Goal: Information Seeking & Learning: Find specific fact

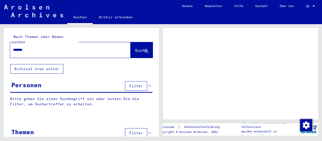
type input "********"
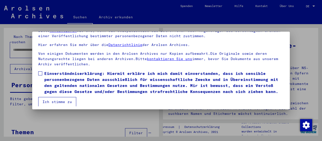
scroll to position [39, 0]
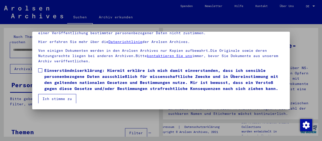
click at [41, 71] on span at bounding box center [40, 70] width 4 height 4
click at [60, 97] on button "Ich stimme zu" at bounding box center [57, 99] width 38 height 10
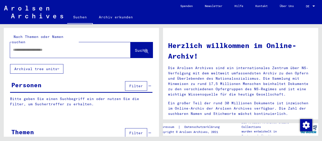
click at [59, 47] on input "text" at bounding box center [64, 49] width 102 height 5
click at [135, 48] on span "Suche" at bounding box center [141, 50] width 13 height 5
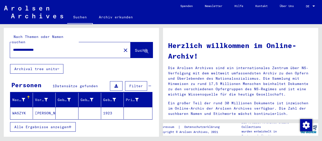
click at [41, 107] on mat-cell "[PERSON_NAME]" at bounding box center [44, 113] width 23 height 12
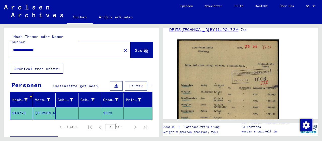
scroll to position [105, 0]
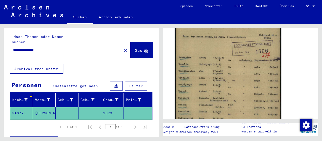
click at [210, 84] on img at bounding box center [228, 89] width 106 height 159
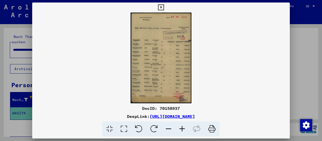
click at [182, 131] on icon at bounding box center [182, 129] width 14 height 15
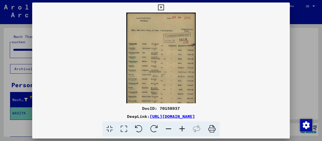
click at [182, 131] on icon at bounding box center [182, 129] width 14 height 15
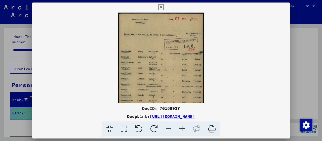
click at [182, 131] on icon at bounding box center [182, 129] width 14 height 15
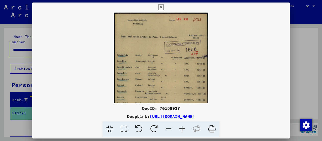
click at [182, 131] on icon at bounding box center [182, 129] width 14 height 15
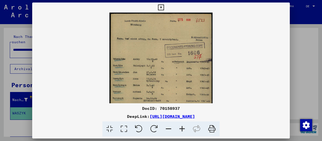
click at [182, 131] on icon at bounding box center [182, 129] width 14 height 15
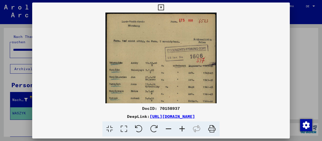
click at [182, 131] on icon at bounding box center [182, 129] width 14 height 15
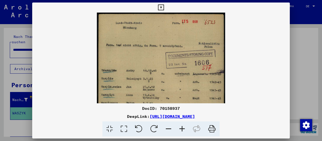
click at [182, 131] on icon at bounding box center [182, 129] width 14 height 15
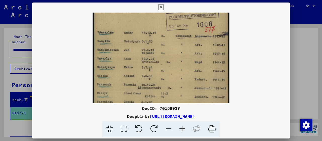
drag, startPoint x: 149, startPoint y: 82, endPoint x: 149, endPoint y: 17, distance: 65.0
click at [149, 18] on img at bounding box center [161, 73] width 137 height 204
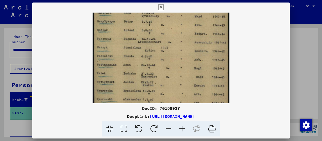
scroll to position [90, 0]
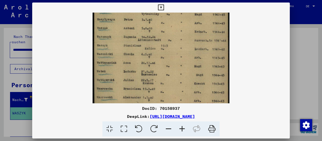
drag, startPoint x: 149, startPoint y: 86, endPoint x: 149, endPoint y: 62, distance: 24.4
click at [149, 62] on img at bounding box center [161, 25] width 137 height 204
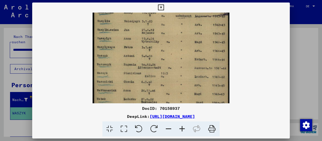
drag, startPoint x: 206, startPoint y: 49, endPoint x: 208, endPoint y: 78, distance: 29.8
click at [208, 78] on img at bounding box center [161, 53] width 137 height 204
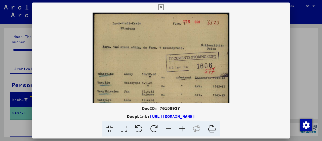
scroll to position [0, 0]
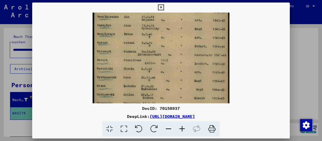
drag, startPoint x: 202, startPoint y: 36, endPoint x: 196, endPoint y: 19, distance: 18.5
click at [196, 18] on img at bounding box center [161, 39] width 137 height 204
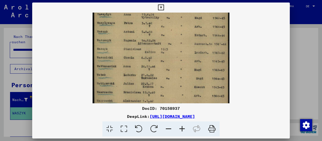
scroll to position [113, 0]
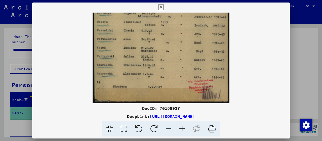
drag, startPoint x: 192, startPoint y: 80, endPoint x: 191, endPoint y: 15, distance: 65.2
click at [191, 6] on div "DocID: 70158937 DeepLink: [URL][DOMAIN_NAME]" at bounding box center [161, 70] width 258 height 134
click at [164, 7] on icon at bounding box center [161, 8] width 6 height 6
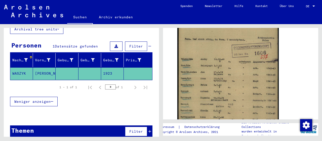
scroll to position [0, 0]
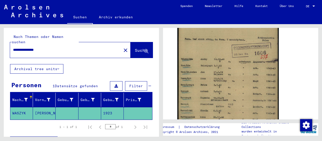
click at [33, 47] on input "**********" at bounding box center [65, 49] width 105 height 5
click at [43, 47] on input "**********" at bounding box center [65, 49] width 105 height 5
click at [138, 48] on span "Suche" at bounding box center [141, 50] width 13 height 5
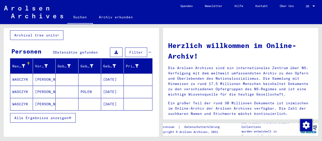
scroll to position [50, 0]
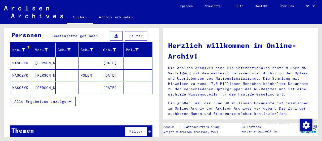
click at [45, 57] on mat-cell "[PERSON_NAME]" at bounding box center [44, 63] width 23 height 12
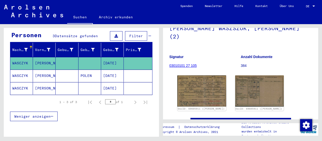
scroll to position [79, 0]
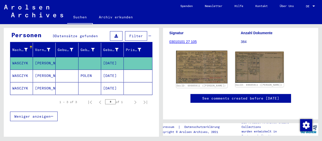
click at [198, 60] on img at bounding box center [201, 67] width 51 height 33
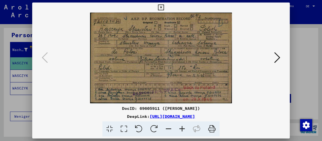
click at [184, 127] on icon at bounding box center [182, 129] width 14 height 15
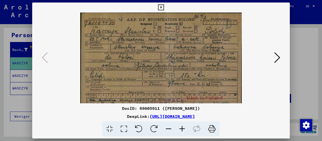
click at [184, 127] on icon at bounding box center [182, 129] width 14 height 15
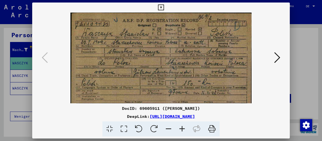
click at [184, 127] on icon at bounding box center [182, 129] width 14 height 15
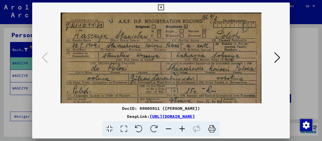
click at [184, 127] on icon at bounding box center [182, 129] width 14 height 15
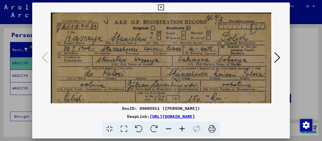
click at [184, 127] on icon at bounding box center [182, 129] width 14 height 15
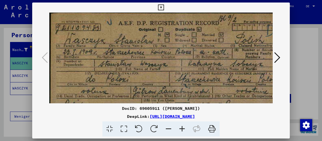
click at [184, 127] on icon at bounding box center [182, 129] width 14 height 15
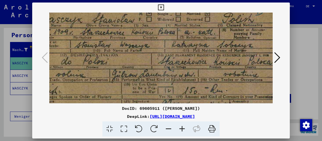
scroll to position [26, 27]
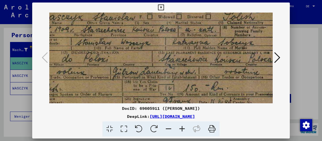
drag, startPoint x: 218, startPoint y: 67, endPoint x: 173, endPoint y: 44, distance: 50.6
click at [173, 44] on img at bounding box center [152, 70] width 260 height 166
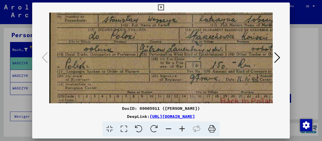
scroll to position [51, 0]
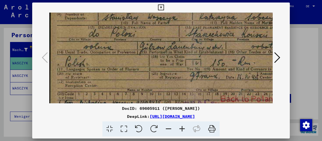
drag, startPoint x: 157, startPoint y: 80, endPoint x: 202, endPoint y: 56, distance: 50.9
click at [202, 56] on img at bounding box center [179, 45] width 260 height 166
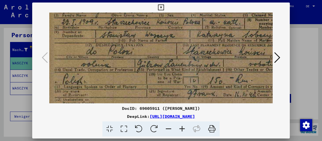
scroll to position [19, 3]
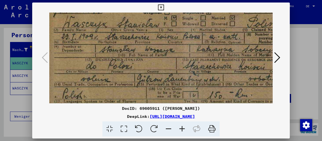
drag, startPoint x: 164, startPoint y: 55, endPoint x: 162, endPoint y: 87, distance: 31.8
click at [162, 87] on img at bounding box center [177, 77] width 260 height 166
click at [181, 129] on icon at bounding box center [182, 129] width 14 height 15
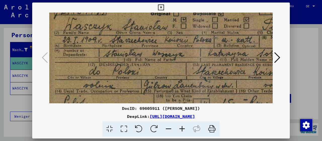
click at [181, 129] on icon at bounding box center [182, 129] width 14 height 15
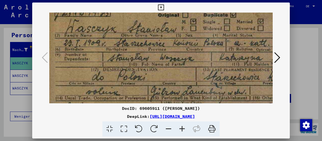
click at [181, 129] on icon at bounding box center [182, 129] width 14 height 15
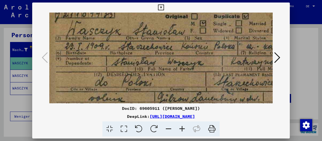
click at [181, 129] on icon at bounding box center [182, 129] width 14 height 15
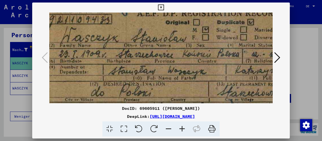
scroll to position [13, 11]
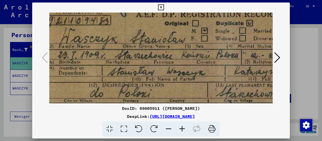
drag, startPoint x: 213, startPoint y: 61, endPoint x: 206, endPoint y: 66, distance: 9.3
click at [206, 66] on img at bounding box center [208, 107] width 339 height 217
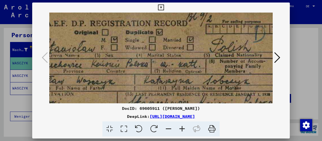
drag, startPoint x: 235, startPoint y: 43, endPoint x: 225, endPoint y: 51, distance: 13.6
click at [148, 52] on img at bounding box center [117, 117] width 339 height 217
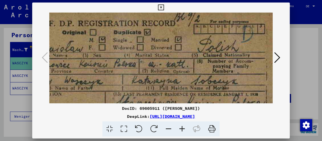
scroll to position [4, 113]
drag, startPoint x: 246, startPoint y: 46, endPoint x: 183, endPoint y: 46, distance: 63.2
click at [183, 46] on img at bounding box center [105, 117] width 339 height 217
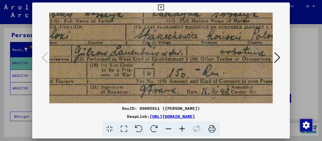
drag, startPoint x: 173, startPoint y: 68, endPoint x: 192, endPoint y: 1, distance: 69.9
click at [193, 0] on div "DocID: 69605911 ([PERSON_NAME]) DeepLink: [URL][DOMAIN_NAME]" at bounding box center [161, 70] width 322 height 141
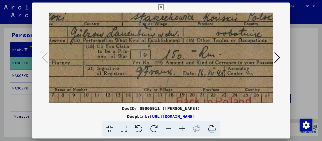
scroll to position [96, 94]
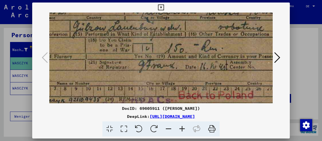
drag, startPoint x: 219, startPoint y: 62, endPoint x: 205, endPoint y: 36, distance: 29.5
click at [205, 36] on img at bounding box center [124, 24] width 339 height 217
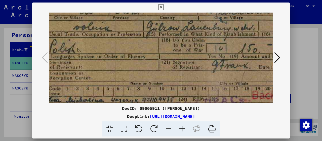
drag, startPoint x: 124, startPoint y: 46, endPoint x: 129, endPoint y: 49, distance: 5.6
click at [197, 46] on img at bounding box center [198, 24] width 339 height 217
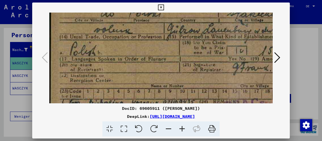
scroll to position [93, 0]
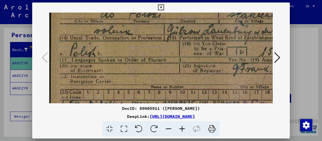
drag, startPoint x: 111, startPoint y: 46, endPoint x: 221, endPoint y: 50, distance: 110.8
click at [225, 49] on img at bounding box center [218, 28] width 339 height 217
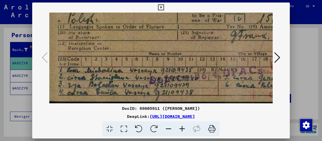
scroll to position [126, 1]
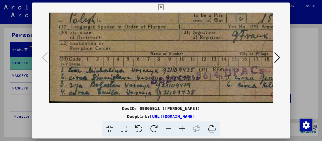
drag, startPoint x: 221, startPoint y: 73, endPoint x: 221, endPoint y: 17, distance: 55.6
click at [183, 128] on icon at bounding box center [182, 129] width 14 height 15
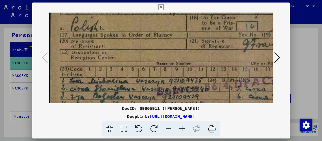
click at [183, 128] on icon at bounding box center [182, 129] width 14 height 15
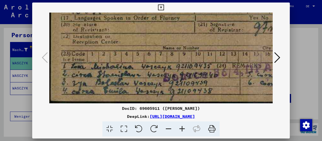
scroll to position [151, 0]
drag, startPoint x: 157, startPoint y: 77, endPoint x: 154, endPoint y: 38, distance: 38.9
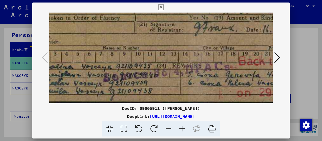
scroll to position [151, 63]
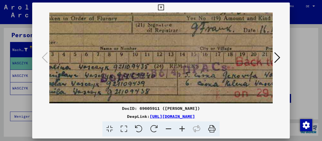
drag, startPoint x: 232, startPoint y: 85, endPoint x: 170, endPoint y: 81, distance: 62.0
click at [282, 80] on div at bounding box center [161, 58] width 258 height 91
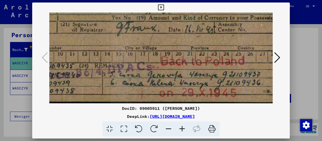
drag, startPoint x: 263, startPoint y: 78, endPoint x: 189, endPoint y: 75, distance: 73.6
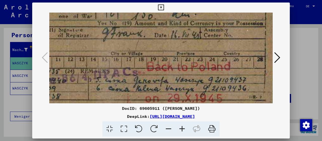
scroll to position [151, 152]
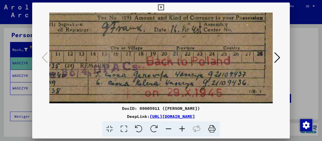
drag, startPoint x: 247, startPoint y: 73, endPoint x: 206, endPoint y: 65, distance: 41.5
click at [277, 58] on icon at bounding box center [277, 58] width 6 height 12
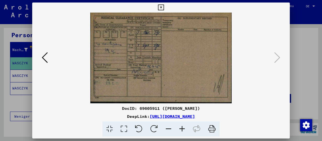
click at [183, 128] on icon at bounding box center [182, 129] width 14 height 15
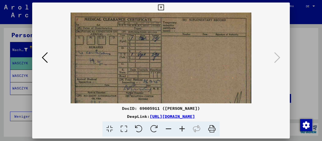
click at [183, 128] on icon at bounding box center [182, 129] width 14 height 15
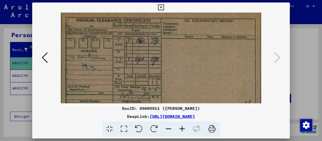
click at [183, 128] on icon at bounding box center [182, 129] width 14 height 15
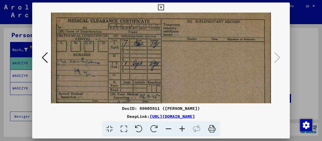
click at [184, 130] on icon at bounding box center [182, 129] width 14 height 15
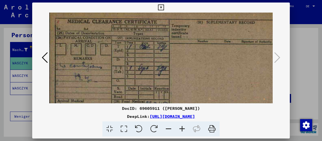
click at [184, 130] on icon at bounding box center [182, 129] width 14 height 15
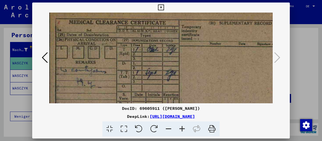
click at [184, 130] on icon at bounding box center [182, 129] width 14 height 15
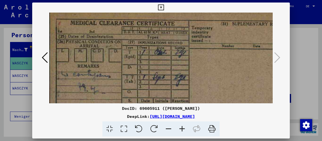
click at [184, 130] on icon at bounding box center [182, 129] width 14 height 15
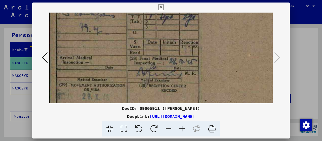
drag, startPoint x: 137, startPoint y: 83, endPoint x: 143, endPoint y: 19, distance: 64.5
click at [143, 19] on img at bounding box center [198, 44] width 299 height 192
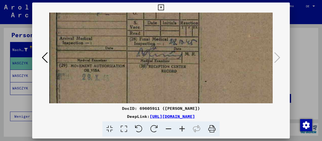
scroll to position [101, 0]
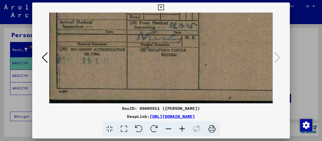
drag, startPoint x: 129, startPoint y: 70, endPoint x: 138, endPoint y: 33, distance: 37.7
click at [138, 33] on img at bounding box center [198, 8] width 299 height 192
click at [44, 58] on icon at bounding box center [45, 58] width 6 height 12
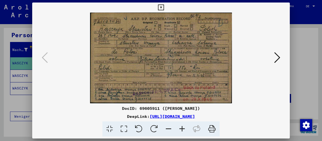
scroll to position [0, 0]
click at [183, 129] on icon at bounding box center [182, 129] width 14 height 15
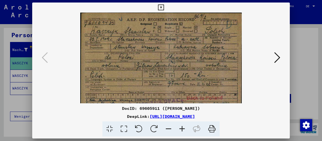
click at [183, 129] on icon at bounding box center [182, 129] width 14 height 15
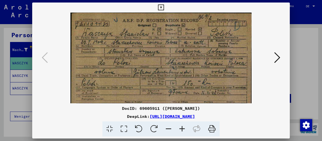
click at [183, 129] on icon at bounding box center [182, 129] width 14 height 15
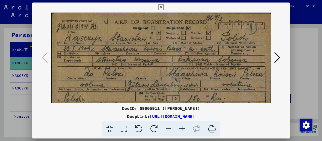
click at [183, 129] on icon at bounding box center [182, 129] width 14 height 15
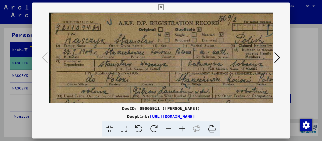
click at [183, 129] on icon at bounding box center [182, 129] width 14 height 15
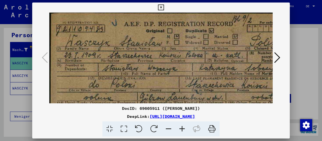
click at [183, 129] on icon at bounding box center [182, 129] width 14 height 15
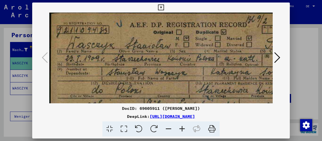
click at [183, 129] on icon at bounding box center [182, 129] width 14 height 15
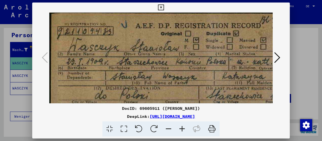
click at [183, 129] on icon at bounding box center [182, 129] width 14 height 15
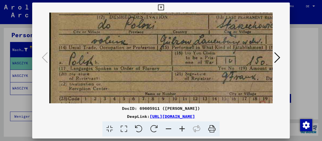
drag, startPoint x: 152, startPoint y: 76, endPoint x: 161, endPoint y: 0, distance: 76.4
click at [162, 0] on div "DocID: 69605911 ([PERSON_NAME]) DeepLink: [URL][DOMAIN_NAME]" at bounding box center [161, 70] width 322 height 141
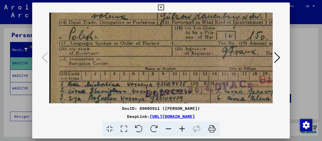
scroll to position [113, 0]
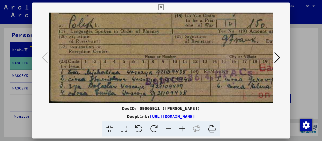
drag, startPoint x: 133, startPoint y: 68, endPoint x: 143, endPoint y: 4, distance: 64.3
click at [143, 5] on div "DocID: 69605911 ([PERSON_NAME]) DeepLink: [URL][DOMAIN_NAME]" at bounding box center [161, 70] width 258 height 134
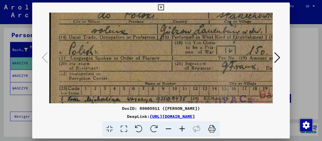
scroll to position [64, 0]
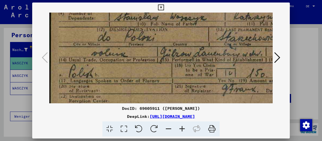
drag, startPoint x: 137, startPoint y: 35, endPoint x: 143, endPoint y: 85, distance: 49.5
click at [143, 85] on img at bounding box center [208, 51] width 319 height 204
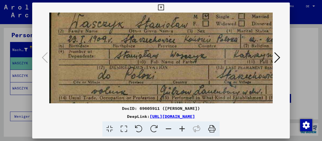
scroll to position [22, 0]
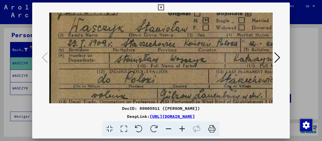
drag, startPoint x: 217, startPoint y: 39, endPoint x: 225, endPoint y: 80, distance: 41.9
click at [225, 80] on img at bounding box center [208, 93] width 319 height 204
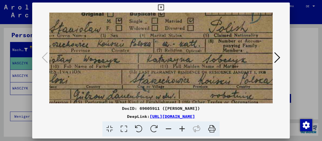
drag, startPoint x: 231, startPoint y: 56, endPoint x: 144, endPoint y: 57, distance: 87.1
click at [144, 57] on img at bounding box center [121, 93] width 319 height 204
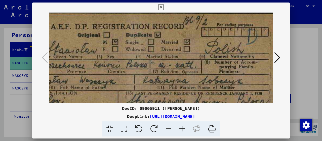
scroll to position [0, 89]
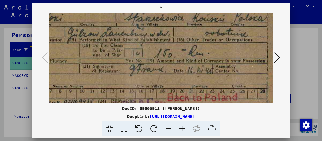
drag, startPoint x: 216, startPoint y: 60, endPoint x: 173, endPoint y: 4, distance: 70.4
click at [173, 4] on div "DocID: 69605911 ([PERSON_NAME]) DeepLink: [URL][DOMAIN_NAME]" at bounding box center [161, 70] width 258 height 134
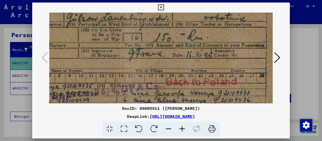
scroll to position [111, 94]
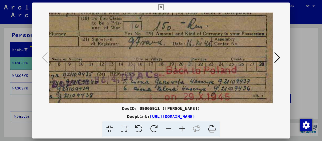
drag, startPoint x: 210, startPoint y: 59, endPoint x: 207, endPoint y: 32, distance: 26.9
click at [207, 32] on img at bounding box center [115, 4] width 319 height 204
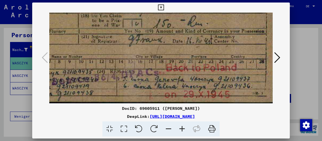
drag, startPoint x: 205, startPoint y: 74, endPoint x: 202, endPoint y: 49, distance: 25.5
click at [202, 49] on img at bounding box center [115, 1] width 319 height 204
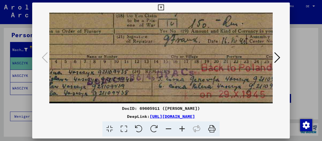
scroll to position [113, 28]
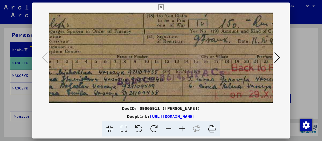
drag, startPoint x: 131, startPoint y: 68, endPoint x: 196, endPoint y: 67, distance: 64.5
click at [196, 67] on img at bounding box center [180, 1] width 319 height 204
click at [123, 63] on img at bounding box center [180, 1] width 319 height 204
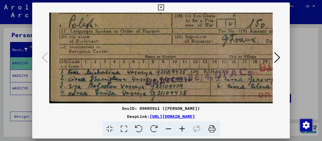
drag, startPoint x: 123, startPoint y: 63, endPoint x: 200, endPoint y: 61, distance: 77.1
click at [200, 61] on img at bounding box center [208, 1] width 319 height 204
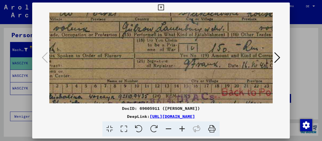
drag, startPoint x: 164, startPoint y: 77, endPoint x: 126, endPoint y: 101, distance: 44.6
click at [126, 101] on img at bounding box center [170, 26] width 319 height 204
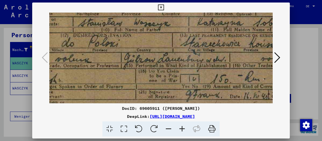
scroll to position [54, 35]
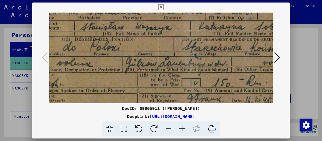
drag, startPoint x: 123, startPoint y: 40, endPoint x: 126, endPoint y: 74, distance: 33.6
click at [126, 74] on img at bounding box center [174, 61] width 319 height 204
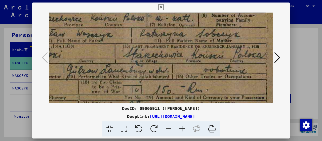
scroll to position [46, 94]
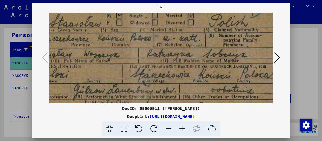
drag, startPoint x: 207, startPoint y: 65, endPoint x: 144, endPoint y: 91, distance: 68.5
click at [144, 91] on img at bounding box center [122, 88] width 319 height 204
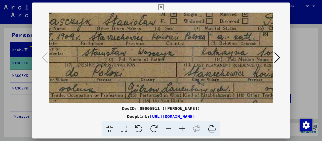
scroll to position [28, 32]
drag, startPoint x: 108, startPoint y: 62, endPoint x: 162, endPoint y: 61, distance: 53.9
click at [162, 61] on img at bounding box center [176, 86] width 319 height 204
click at [165, 8] on button at bounding box center [161, 8] width 9 height 10
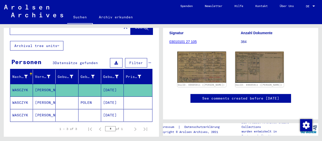
scroll to position [0, 0]
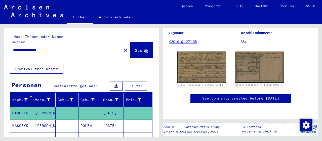
click at [37, 47] on input "**********" at bounding box center [65, 49] width 105 height 5
click at [135, 48] on span "Suche" at bounding box center [141, 50] width 13 height 5
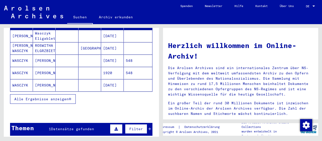
scroll to position [79, 0]
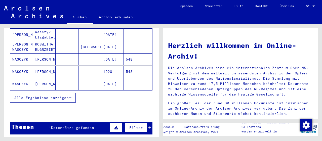
click at [73, 93] on button "Alle Ergebnisse anzeigen" at bounding box center [43, 98] width 66 height 10
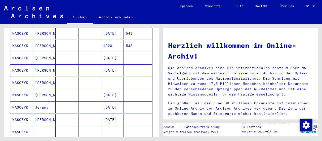
scroll to position [105, 0]
click at [45, 65] on mat-cell "[PERSON_NAME]" at bounding box center [44, 70] width 23 height 12
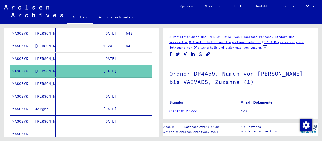
scroll to position [79, 0]
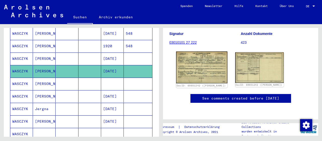
click at [205, 64] on img at bounding box center [201, 68] width 51 height 32
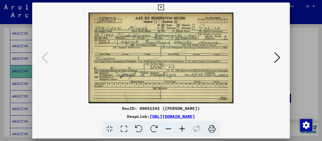
click at [185, 128] on icon at bounding box center [182, 129] width 14 height 15
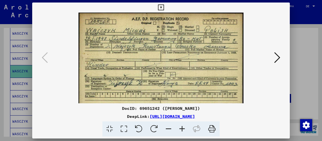
click at [185, 128] on icon at bounding box center [182, 129] width 14 height 15
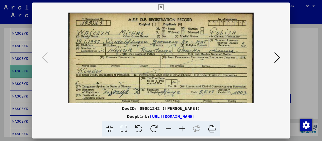
click at [185, 128] on icon at bounding box center [182, 129] width 14 height 15
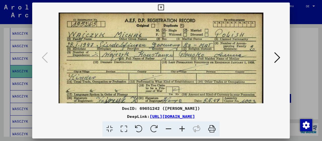
click at [185, 128] on icon at bounding box center [182, 129] width 14 height 15
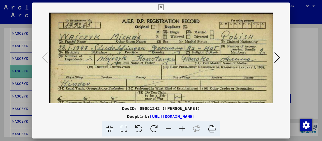
click at [185, 128] on icon at bounding box center [182, 129] width 14 height 15
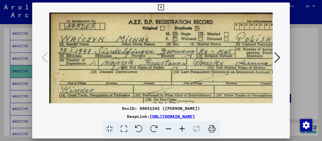
click at [164, 7] on icon at bounding box center [161, 8] width 6 height 6
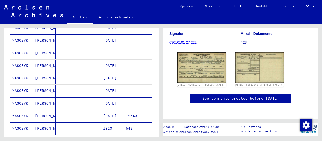
scroll to position [262, 0]
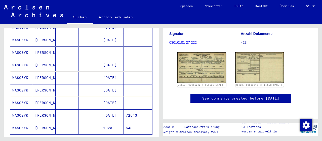
click at [45, 84] on mat-cell "[PERSON_NAME]" at bounding box center [44, 90] width 23 height 12
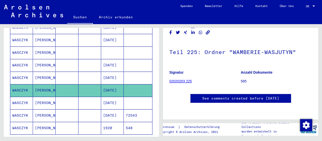
scroll to position [119, 0]
click at [46, 97] on mat-cell "[PERSON_NAME]" at bounding box center [44, 103] width 23 height 12
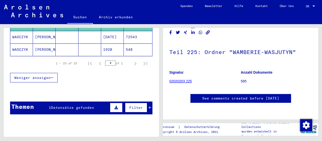
scroll to position [351, 0]
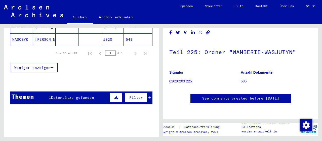
click at [150, 96] on icon at bounding box center [150, 98] width 3 height 4
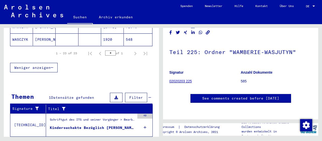
click at [111, 125] on div "Kindersuchakte Bezüglich [PERSON_NAME] [DATE]" at bounding box center [92, 127] width 85 height 5
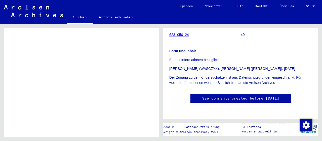
scroll to position [249, 0]
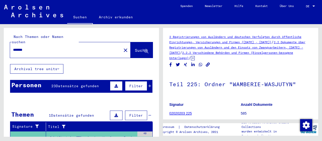
drag, startPoint x: 38, startPoint y: 44, endPoint x: 2, endPoint y: 44, distance: 35.5
click at [13, 47] on input "*******" at bounding box center [65, 49] width 105 height 5
click at [139, 48] on span "Suche" at bounding box center [141, 50] width 13 height 5
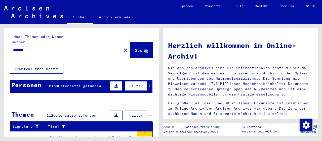
click at [13, 44] on div "********" at bounding box center [62, 49] width 105 height 11
click at [14, 47] on input "********" at bounding box center [64, 49] width 102 height 5
click at [135, 48] on span "Suche" at bounding box center [141, 50] width 13 height 5
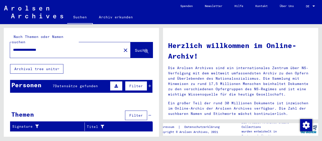
click at [149, 84] on icon at bounding box center [150, 86] width 3 height 4
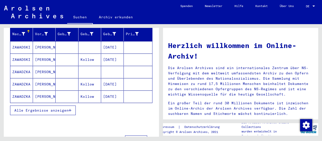
scroll to position [52, 0]
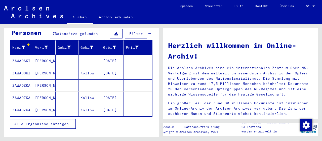
click at [113, 55] on mat-cell "[DATE]" at bounding box center [112, 61] width 23 height 12
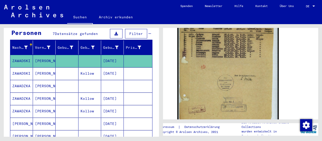
scroll to position [131, 0]
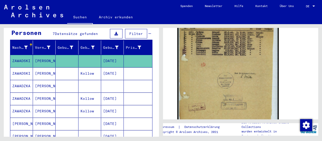
click at [111, 67] on mat-cell "[DATE]" at bounding box center [112, 73] width 23 height 12
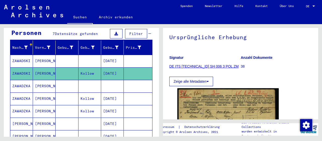
scroll to position [105, 0]
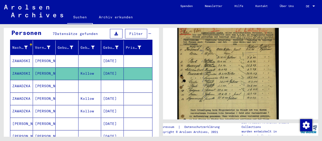
click at [48, 80] on mat-cell "[PERSON_NAME]" at bounding box center [44, 86] width 23 height 12
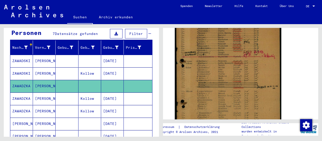
scroll to position [131, 0]
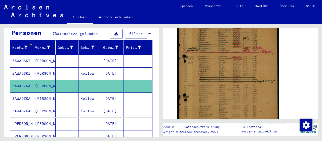
click at [82, 93] on mat-cell "Kollow" at bounding box center [90, 99] width 23 height 12
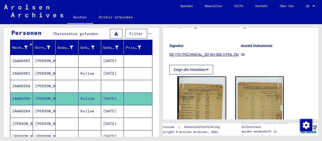
scroll to position [79, 0]
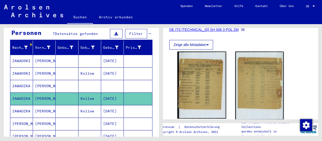
click at [97, 105] on mat-cell "Kollow" at bounding box center [90, 111] width 23 height 12
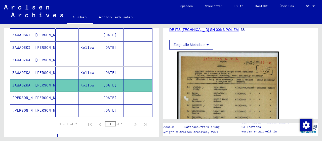
scroll to position [79, 0]
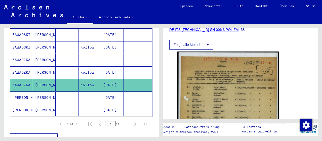
click at [109, 92] on mat-cell "[DATE]" at bounding box center [112, 98] width 23 height 12
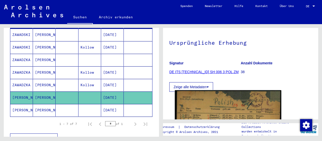
scroll to position [105, 0]
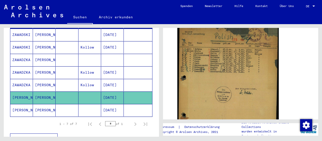
click at [105, 104] on mat-cell "[DATE]" at bounding box center [112, 110] width 23 height 12
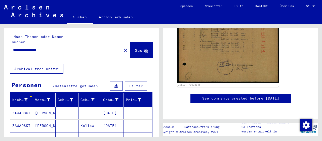
drag, startPoint x: 56, startPoint y: 44, endPoint x: 0, endPoint y: 44, distance: 55.6
click at [13, 47] on input "**********" at bounding box center [65, 49] width 105 height 5
click at [136, 48] on span "Suche" at bounding box center [141, 50] width 13 height 5
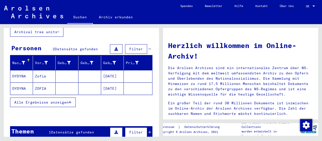
scroll to position [52, 0]
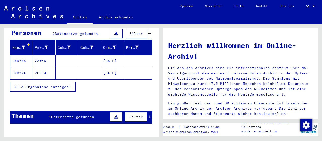
click at [113, 55] on mat-cell "[DATE]" at bounding box center [112, 61] width 23 height 12
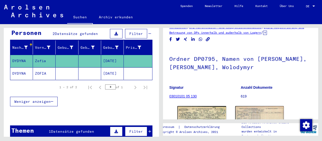
scroll to position [52, 0]
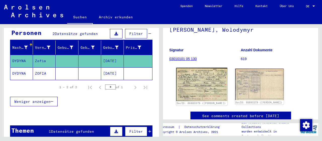
click at [211, 91] on img at bounding box center [201, 84] width 51 height 33
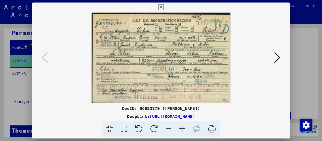
click at [182, 130] on icon at bounding box center [182, 129] width 14 height 15
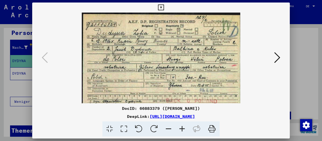
click at [182, 130] on icon at bounding box center [182, 129] width 14 height 15
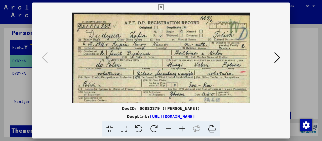
click at [182, 130] on icon at bounding box center [182, 129] width 14 height 15
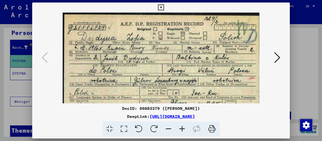
click at [182, 130] on icon at bounding box center [182, 129] width 14 height 15
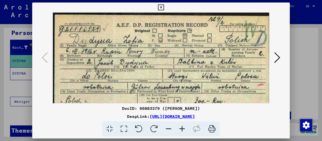
click at [182, 130] on icon at bounding box center [182, 129] width 14 height 15
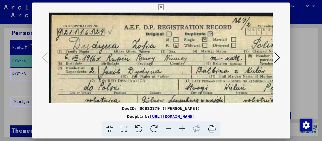
click at [182, 130] on icon at bounding box center [182, 129] width 14 height 15
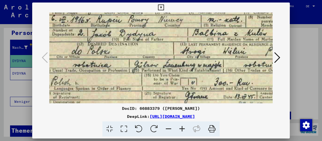
drag, startPoint x: 186, startPoint y: 75, endPoint x: 172, endPoint y: 34, distance: 43.3
click at [172, 34] on img at bounding box center [172, 60] width 274 height 179
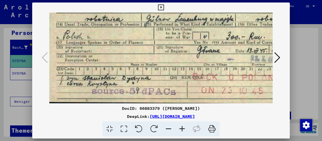
scroll to position [88, 0]
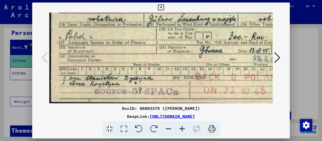
drag, startPoint x: 178, startPoint y: 78, endPoint x: 194, endPoint y: 17, distance: 63.4
click at [194, 17] on img at bounding box center [186, 13] width 274 height 179
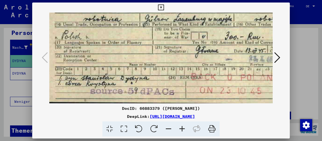
drag, startPoint x: 176, startPoint y: 76, endPoint x: 187, endPoint y: 102, distance: 28.8
click at [174, 54] on img at bounding box center [182, 13] width 274 height 179
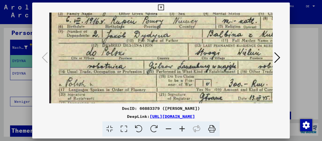
drag, startPoint x: 160, startPoint y: 46, endPoint x: 165, endPoint y: 84, distance: 38.1
click at [165, 84] on img at bounding box center [186, 61] width 274 height 179
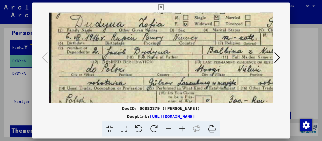
scroll to position [10, 0]
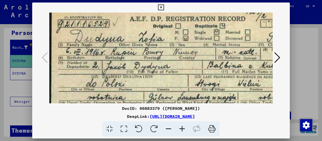
drag, startPoint x: 167, startPoint y: 61, endPoint x: 172, endPoint y: 88, distance: 27.4
click at [172, 88] on img at bounding box center [186, 92] width 274 height 179
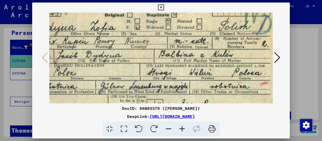
scroll to position [21, 48]
drag, startPoint x: 204, startPoint y: 66, endPoint x: 148, endPoint y: 55, distance: 57.1
click at [148, 55] on img at bounding box center [138, 81] width 274 height 179
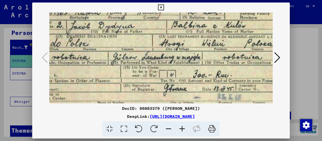
scroll to position [52, 35]
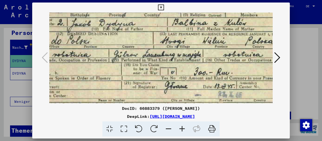
drag, startPoint x: 141, startPoint y: 69, endPoint x: 154, endPoint y: 38, distance: 33.3
click at [154, 38] on img at bounding box center [151, 49] width 274 height 179
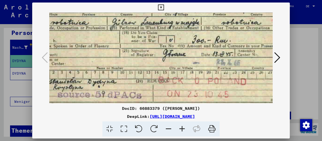
drag, startPoint x: 134, startPoint y: 66, endPoint x: 132, endPoint y: 34, distance: 31.8
click at [132, 34] on img at bounding box center [150, 17] width 274 height 179
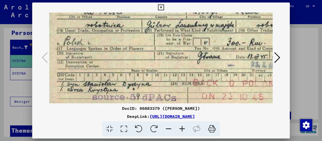
scroll to position [83, 2]
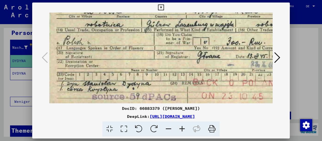
drag, startPoint x: 126, startPoint y: 47, endPoint x: 177, endPoint y: 49, distance: 50.6
click at [177, 49] on img at bounding box center [184, 19] width 274 height 179
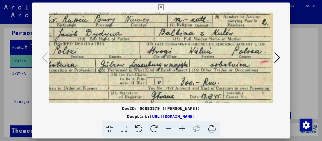
drag, startPoint x: 230, startPoint y: 64, endPoint x: 168, endPoint y: 89, distance: 66.1
click at [160, 99] on img at bounding box center [138, 59] width 274 height 179
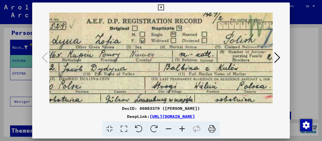
scroll to position [7, 48]
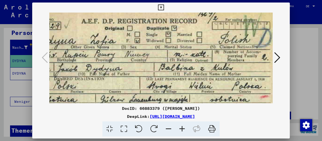
drag, startPoint x: 217, startPoint y: 50, endPoint x: 242, endPoint y: 63, distance: 27.9
click at [172, 84] on img at bounding box center [138, 94] width 274 height 179
click at [276, 60] on icon at bounding box center [277, 58] width 6 height 12
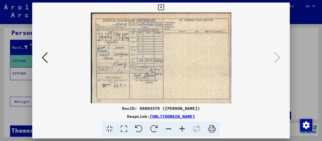
scroll to position [0, 0]
click at [184, 131] on icon at bounding box center [182, 129] width 14 height 15
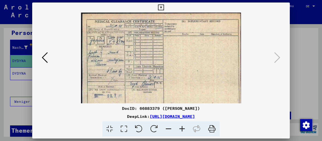
click at [184, 131] on icon at bounding box center [182, 129] width 14 height 15
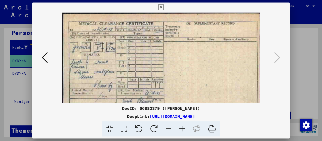
click at [184, 131] on icon at bounding box center [182, 129] width 14 height 15
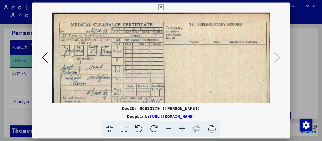
click at [184, 131] on icon at bounding box center [182, 129] width 14 height 15
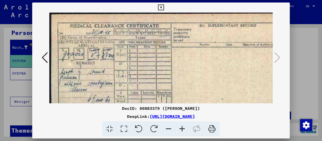
click at [184, 131] on icon at bounding box center [182, 129] width 14 height 15
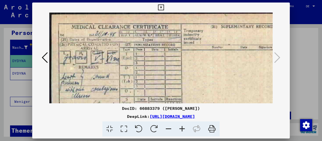
click at [184, 131] on icon at bounding box center [182, 129] width 14 height 15
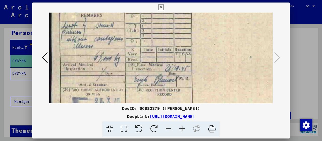
drag, startPoint x: 140, startPoint y: 85, endPoint x: 157, endPoint y: 29, distance: 58.1
click at [157, 29] on img at bounding box center [187, 45] width 277 height 179
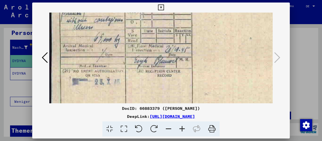
scroll to position [82, 1]
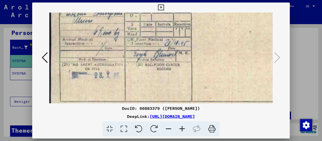
drag, startPoint x: 175, startPoint y: 72, endPoint x: 174, endPoint y: 48, distance: 24.2
click at [174, 48] on img at bounding box center [187, 20] width 277 height 179
click at [164, 5] on icon at bounding box center [161, 8] width 6 height 6
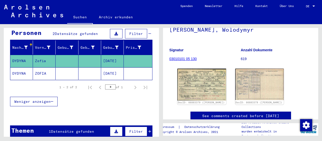
click at [112, 67] on mat-cell "[DATE]" at bounding box center [112, 73] width 23 height 12
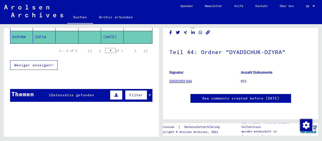
scroll to position [90, 0]
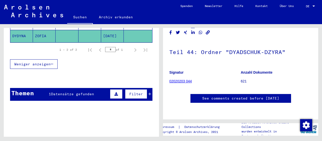
click at [150, 92] on icon at bounding box center [150, 94] width 3 height 4
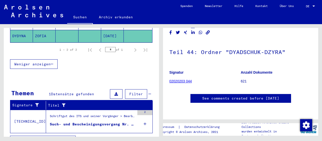
click at [102, 122] on div "Such- und Bescheinigungsvorgang Nr. 5.095.482 für [PERSON_NAME][GEOGRAPHIC_DATA…" at bounding box center [92, 124] width 85 height 5
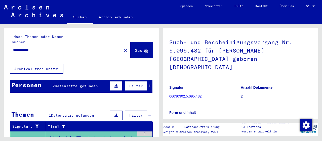
drag, startPoint x: 25, startPoint y: 45, endPoint x: 5, endPoint y: 41, distance: 20.7
click at [13, 47] on input "**********" at bounding box center [65, 49] width 105 height 5
click at [138, 48] on span "Suche" at bounding box center [141, 50] width 13 height 5
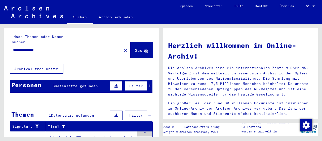
scroll to position [26, 0]
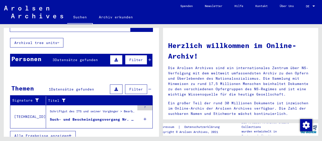
click at [148, 55] on div "Filter" at bounding box center [130, 60] width 43 height 12
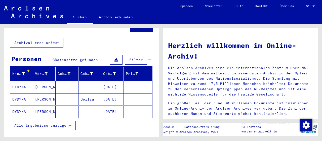
click at [113, 81] on mat-cell "[DATE]" at bounding box center [112, 87] width 23 height 12
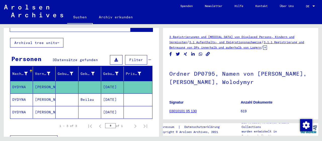
scroll to position [52, 0]
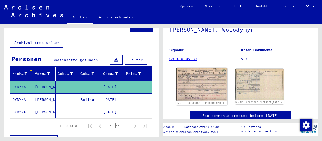
click at [208, 88] on img at bounding box center [201, 84] width 51 height 33
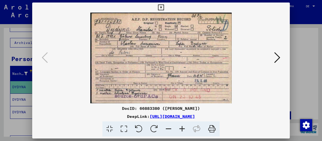
click at [183, 129] on icon at bounding box center [182, 129] width 14 height 15
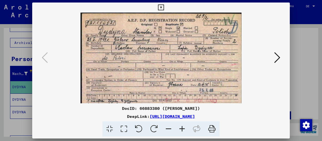
click at [183, 129] on icon at bounding box center [182, 129] width 14 height 15
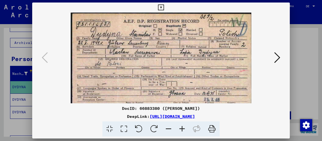
click at [183, 129] on icon at bounding box center [182, 129] width 14 height 15
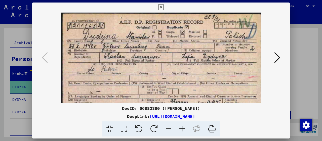
click at [183, 129] on icon at bounding box center [182, 129] width 14 height 15
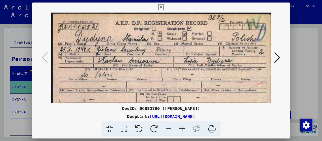
click at [183, 129] on icon at bounding box center [182, 129] width 14 height 15
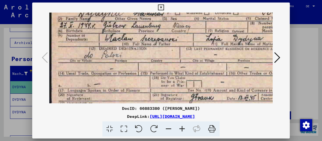
scroll to position [35, 0]
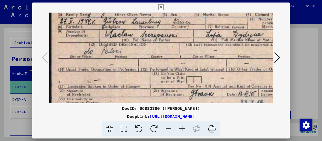
drag, startPoint x: 167, startPoint y: 77, endPoint x: 167, endPoint y: 43, distance: 33.7
click at [167, 43] on img at bounding box center [178, 61] width 259 height 166
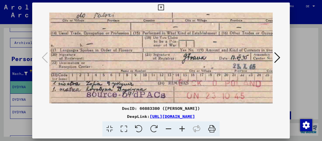
scroll to position [71, 8]
drag, startPoint x: 176, startPoint y: 79, endPoint x: 169, endPoint y: 43, distance: 36.7
click at [169, 43] on img at bounding box center [171, 24] width 259 height 166
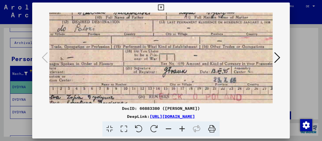
scroll to position [42, 24]
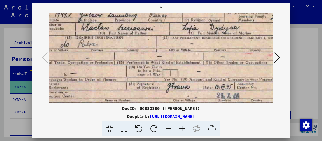
drag, startPoint x: 221, startPoint y: 60, endPoint x: 205, endPoint y: 89, distance: 32.7
click at [205, 89] on img at bounding box center [155, 54] width 259 height 166
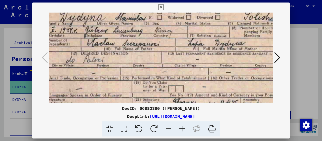
scroll to position [18, 16]
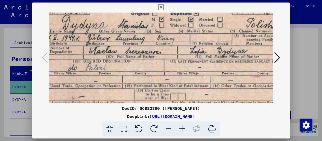
drag, startPoint x: 196, startPoint y: 47, endPoint x: 204, endPoint y: 70, distance: 24.4
click at [204, 70] on img at bounding box center [162, 77] width 259 height 166
click at [164, 5] on icon at bounding box center [161, 8] width 6 height 6
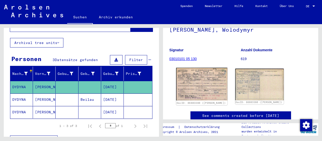
click at [196, 85] on img at bounding box center [201, 84] width 51 height 33
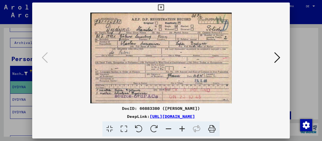
click at [183, 129] on icon at bounding box center [182, 129] width 14 height 15
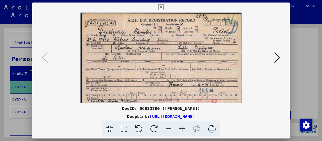
click at [183, 129] on icon at bounding box center [182, 129] width 14 height 15
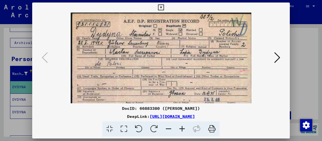
click at [183, 129] on icon at bounding box center [182, 129] width 14 height 15
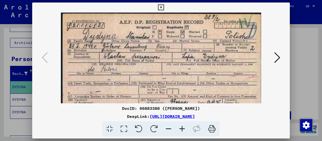
click at [183, 129] on icon at bounding box center [182, 129] width 14 height 15
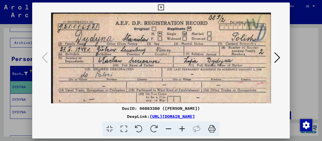
click at [164, 5] on icon at bounding box center [161, 8] width 6 height 6
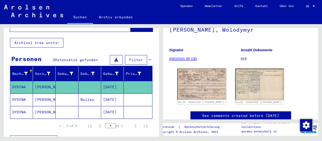
scroll to position [0, 0]
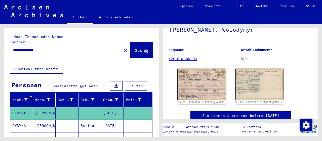
click at [32, 47] on input "**********" at bounding box center [65, 49] width 105 height 5
click at [136, 48] on span "Suche" at bounding box center [141, 50] width 13 height 5
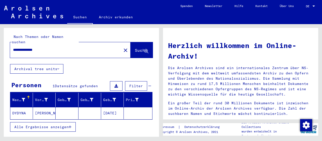
click at [49, 107] on mat-cell "[PERSON_NAME]" at bounding box center [44, 113] width 23 height 12
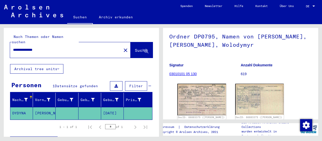
scroll to position [46, 0]
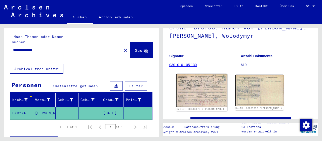
click at [210, 91] on img at bounding box center [201, 90] width 51 height 33
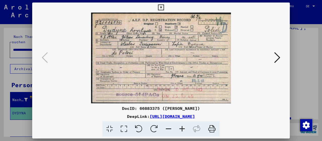
click at [182, 128] on icon at bounding box center [182, 129] width 14 height 15
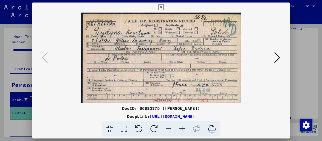
click at [182, 128] on icon at bounding box center [182, 129] width 14 height 15
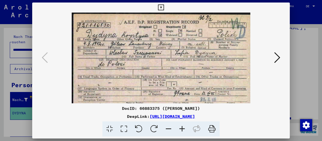
click at [182, 128] on icon at bounding box center [182, 129] width 14 height 15
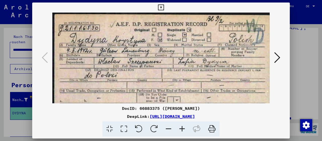
click at [182, 128] on icon at bounding box center [182, 129] width 14 height 15
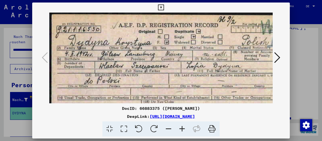
click at [182, 128] on icon at bounding box center [182, 129] width 14 height 15
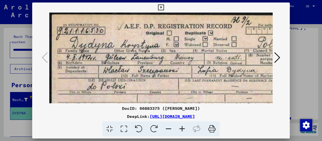
click at [182, 128] on icon at bounding box center [182, 129] width 14 height 15
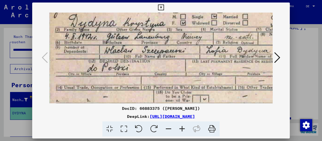
scroll to position [26, 4]
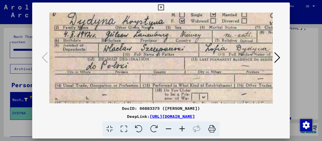
drag, startPoint x: 207, startPoint y: 82, endPoint x: 203, endPoint y: 57, distance: 25.7
click at [203, 57] on img at bounding box center [184, 75] width 276 height 179
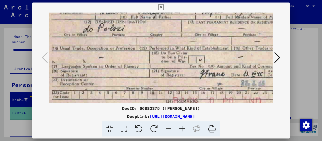
drag, startPoint x: 189, startPoint y: 58, endPoint x: 186, endPoint y: 22, distance: 35.9
click at [186, 21] on img at bounding box center [180, 38] width 276 height 179
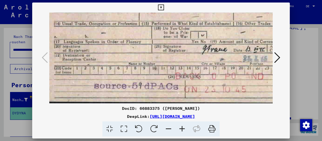
scroll to position [88, 4]
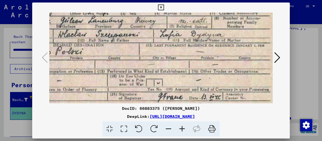
drag, startPoint x: 193, startPoint y: 79, endPoint x: 91, endPoint y: 87, distance: 102.6
click at [91, 87] on img at bounding box center [138, 61] width 276 height 179
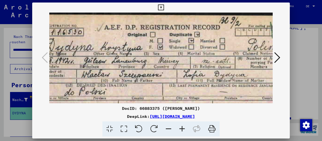
scroll to position [0, 25]
drag, startPoint x: 122, startPoint y: 31, endPoint x: 144, endPoint y: 73, distance: 47.5
click at [144, 73] on img at bounding box center [162, 102] width 276 height 179
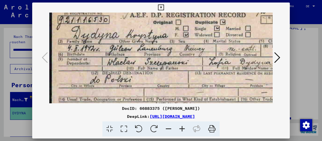
scroll to position [13, 0]
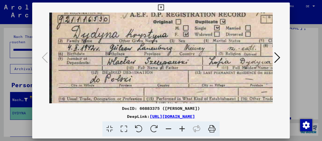
drag, startPoint x: 135, startPoint y: 73, endPoint x: 173, endPoint y: 60, distance: 40.7
click at [173, 60] on img at bounding box center [187, 89] width 276 height 179
click at [164, 7] on icon at bounding box center [161, 8] width 6 height 6
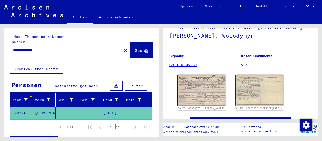
click at [32, 47] on input "**********" at bounding box center [65, 49] width 105 height 5
type input "**********"
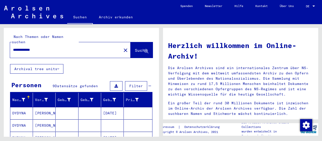
scroll to position [52, 0]
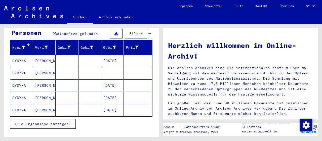
click at [113, 80] on mat-cell "[DATE]" at bounding box center [112, 86] width 23 height 12
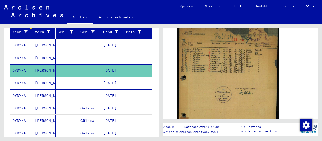
scroll to position [79, 0]
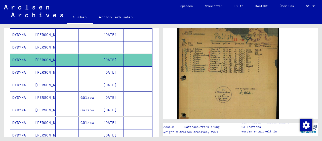
click at [112, 92] on mat-cell "[DATE]" at bounding box center [112, 98] width 23 height 12
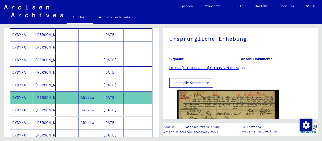
scroll to position [105, 0]
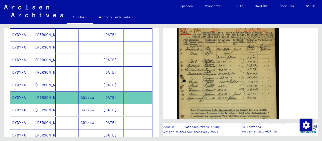
click at [116, 104] on mat-cell "[DATE]" at bounding box center [112, 110] width 23 height 12
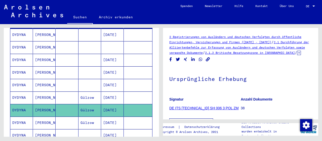
scroll to position [79, 0]
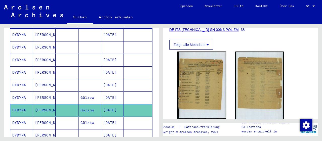
click at [89, 117] on mat-cell "Gülzow" at bounding box center [90, 123] width 23 height 12
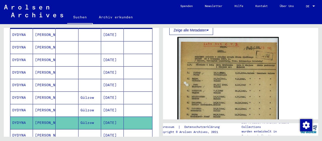
scroll to position [105, 0]
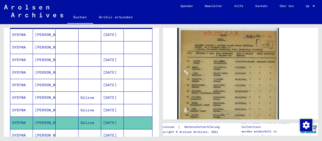
click at [113, 129] on mat-cell "[DATE]" at bounding box center [112, 135] width 23 height 12
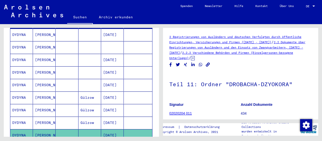
scroll to position [105, 0]
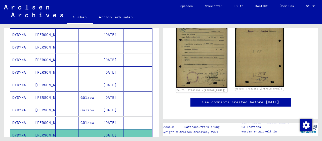
click at [203, 51] on img at bounding box center [201, 52] width 51 height 71
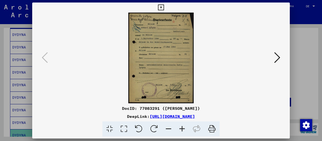
click at [183, 129] on icon at bounding box center [182, 129] width 14 height 15
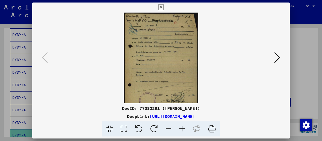
click at [183, 129] on icon at bounding box center [182, 129] width 14 height 15
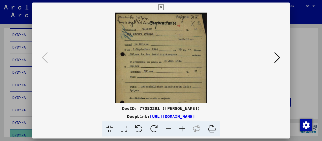
click at [183, 129] on icon at bounding box center [182, 129] width 14 height 15
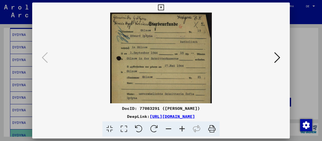
click at [183, 129] on icon at bounding box center [182, 129] width 14 height 15
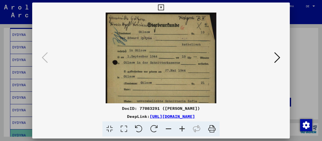
click at [183, 129] on icon at bounding box center [182, 129] width 14 height 15
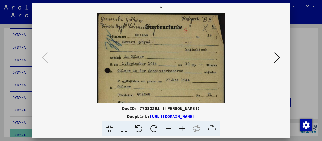
click at [183, 129] on icon at bounding box center [182, 129] width 14 height 15
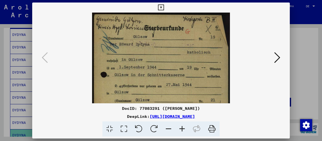
click at [183, 129] on icon at bounding box center [182, 129] width 14 height 15
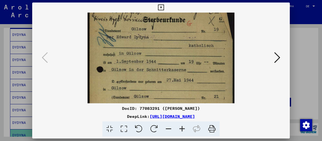
scroll to position [15, 0]
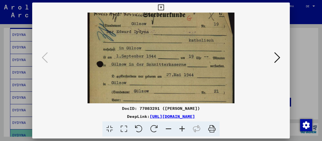
drag, startPoint x: 172, startPoint y: 85, endPoint x: 171, endPoint y: 71, distance: 14.4
click at [171, 71] on img at bounding box center [161, 100] width 147 height 204
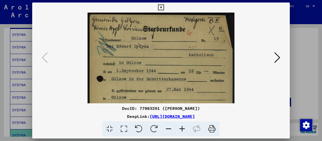
scroll to position [0, 0]
drag, startPoint x: 175, startPoint y: 72, endPoint x: 173, endPoint y: 101, distance: 29.0
click at [174, 101] on img at bounding box center [161, 115] width 147 height 204
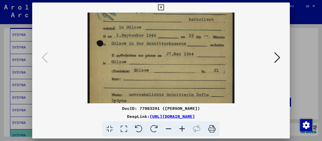
drag, startPoint x: 166, startPoint y: 75, endPoint x: 167, endPoint y: 51, distance: 24.2
click at [167, 51] on img at bounding box center [161, 79] width 147 height 204
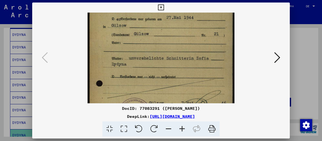
drag, startPoint x: 168, startPoint y: 87, endPoint x: 159, endPoint y: 60, distance: 29.1
click at [164, 52] on img at bounding box center [161, 43] width 147 height 204
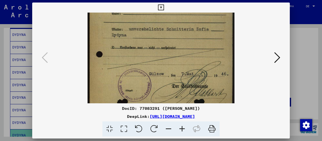
drag, startPoint x: 159, startPoint y: 85, endPoint x: 159, endPoint y: 58, distance: 27.7
click at [159, 58] on img at bounding box center [161, 13] width 147 height 204
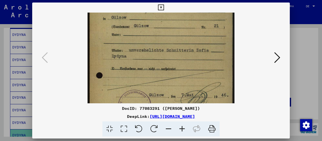
drag, startPoint x: 162, startPoint y: 53, endPoint x: 161, endPoint y: 73, distance: 19.7
click at [162, 73] on img at bounding box center [161, 35] width 147 height 204
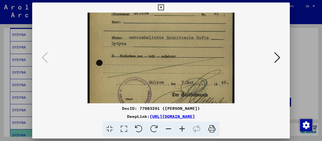
scroll to position [113, 0]
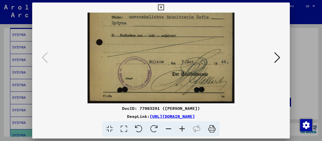
drag, startPoint x: 165, startPoint y: 75, endPoint x: 171, endPoint y: 36, distance: 38.9
click at [171, 36] on img at bounding box center [161, 1] width 147 height 204
click at [164, 8] on icon at bounding box center [161, 8] width 6 height 6
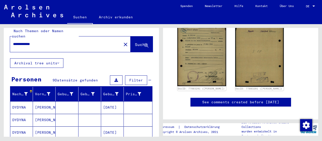
scroll to position [0, 0]
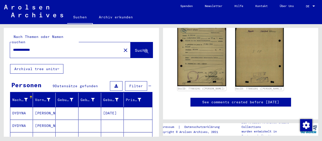
drag, startPoint x: 50, startPoint y: 46, endPoint x: 0, endPoint y: 44, distance: 50.4
click at [13, 47] on input "**********" at bounding box center [65, 49] width 105 height 5
click at [18, 47] on input "text" at bounding box center [65, 49] width 105 height 5
paste input "**********"
click at [135, 48] on span "Suche" at bounding box center [142, 50] width 14 height 5
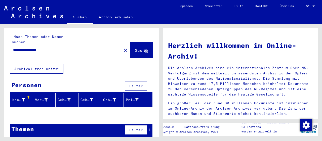
click at [39, 47] on input "**********" at bounding box center [64, 49] width 102 height 5
click at [135, 48] on span "Suche" at bounding box center [141, 50] width 13 height 5
drag, startPoint x: 58, startPoint y: 44, endPoint x: 0, endPoint y: 42, distance: 58.4
click at [13, 47] on input "**********" at bounding box center [64, 49] width 102 height 5
click at [135, 48] on span "Suche" at bounding box center [141, 50] width 13 height 5
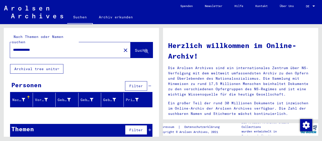
click at [35, 47] on input "**********" at bounding box center [64, 49] width 102 height 5
type input "**********"
click at [135, 48] on span "Suche" at bounding box center [141, 50] width 13 height 5
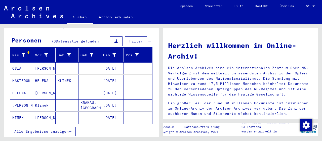
scroll to position [52, 0]
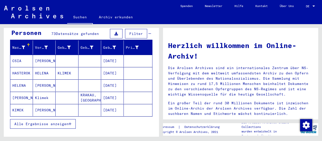
click at [64, 67] on mat-cell "KLIMEK" at bounding box center [67, 73] width 23 height 12
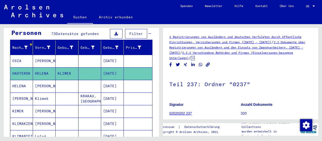
scroll to position [105, 0]
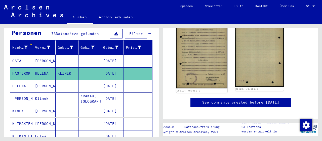
click at [202, 62] on img at bounding box center [201, 53] width 51 height 72
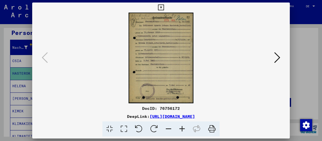
click at [184, 127] on icon at bounding box center [182, 129] width 14 height 15
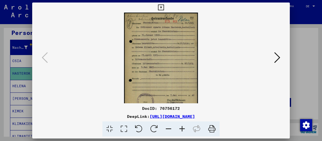
click at [184, 127] on icon at bounding box center [182, 129] width 14 height 15
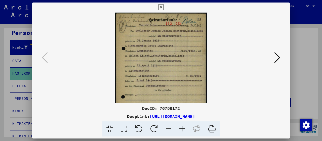
click at [184, 127] on icon at bounding box center [182, 129] width 14 height 15
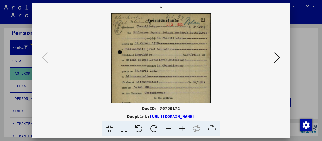
click at [184, 127] on icon at bounding box center [182, 129] width 14 height 15
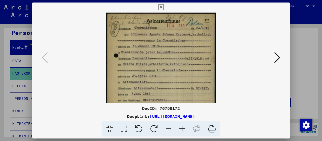
click at [184, 127] on icon at bounding box center [182, 129] width 14 height 15
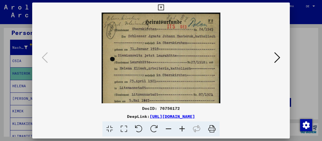
click at [184, 127] on icon at bounding box center [182, 129] width 14 height 15
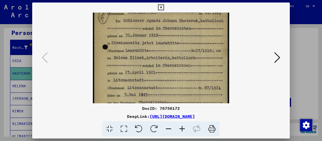
scroll to position [22, 0]
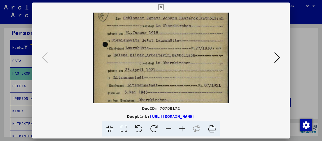
drag, startPoint x: 179, startPoint y: 85, endPoint x: 176, endPoint y: 63, distance: 21.4
click at [176, 63] on img at bounding box center [161, 87] width 137 height 192
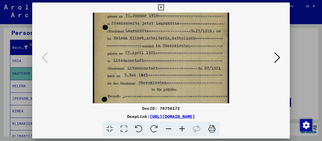
scroll to position [42, 0]
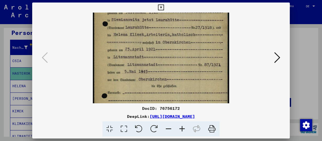
drag, startPoint x: 181, startPoint y: 82, endPoint x: 178, endPoint y: 62, distance: 20.2
click at [178, 62] on img at bounding box center [161, 66] width 137 height 192
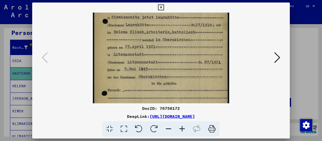
scroll to position [44, 0]
click at [188, 67] on img at bounding box center [161, 64] width 137 height 192
click at [165, 7] on button at bounding box center [161, 8] width 9 height 10
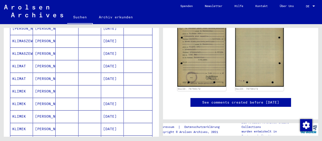
scroll to position [209, 0]
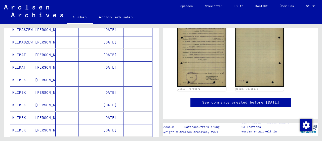
click at [46, 74] on mat-cell "[PERSON_NAME]" at bounding box center [44, 80] width 23 height 12
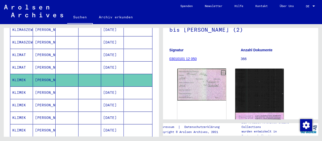
scroll to position [79, 0]
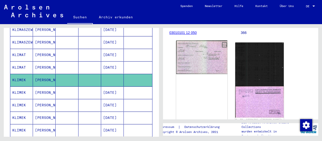
click at [193, 61] on img at bounding box center [201, 57] width 51 height 33
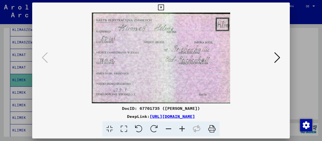
click at [278, 59] on icon at bounding box center [277, 58] width 6 height 12
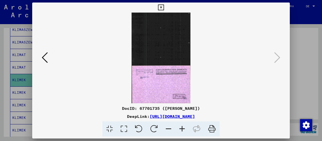
click at [164, 7] on icon at bounding box center [161, 8] width 6 height 6
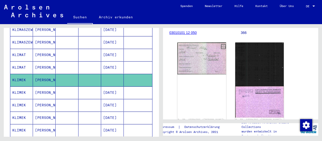
click at [119, 87] on mat-cell "[DATE]" at bounding box center [112, 93] width 23 height 12
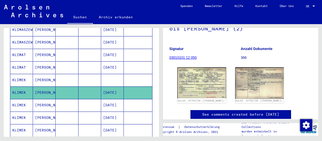
scroll to position [79, 0]
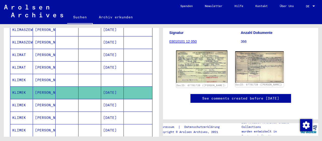
click at [189, 60] on img at bounding box center [201, 67] width 51 height 32
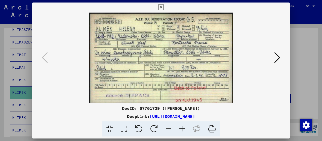
click at [182, 127] on icon at bounding box center [182, 129] width 14 height 15
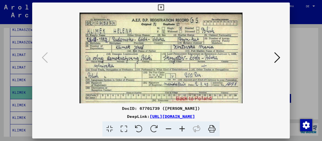
click at [182, 127] on icon at bounding box center [182, 129] width 14 height 15
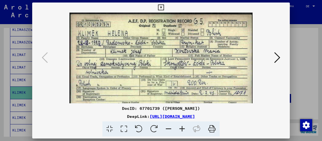
click at [182, 127] on icon at bounding box center [182, 129] width 14 height 15
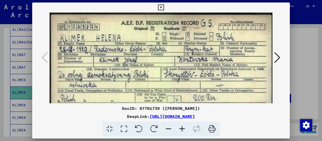
click at [182, 127] on icon at bounding box center [182, 129] width 14 height 15
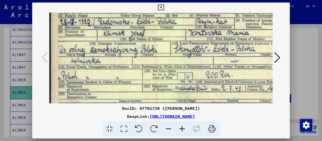
scroll to position [31, 0]
drag, startPoint x: 150, startPoint y: 88, endPoint x: 152, endPoint y: 57, distance: 30.5
click at [152, 57] on img at bounding box center [170, 59] width 243 height 154
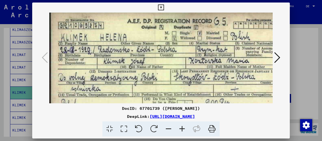
scroll to position [0, 0]
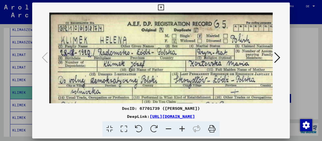
drag, startPoint x: 146, startPoint y: 81, endPoint x: 155, endPoint y: 100, distance: 20.9
click at [155, 100] on img at bounding box center [170, 90] width 243 height 154
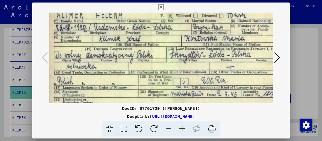
scroll to position [21, 4]
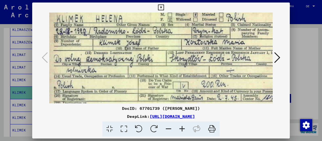
drag, startPoint x: 189, startPoint y: 73, endPoint x: 193, endPoint y: 61, distance: 12.5
click at [193, 61] on img at bounding box center [166, 68] width 243 height 154
click at [278, 59] on icon at bounding box center [277, 58] width 6 height 12
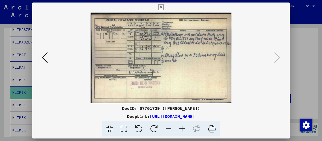
click at [184, 128] on icon at bounding box center [182, 129] width 14 height 15
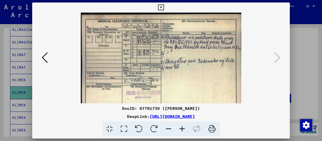
click at [184, 128] on icon at bounding box center [182, 129] width 14 height 15
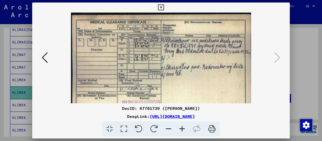
click at [184, 128] on icon at bounding box center [182, 129] width 14 height 15
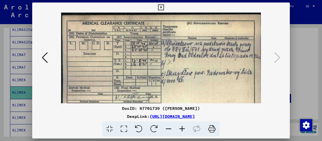
click at [184, 128] on icon at bounding box center [182, 129] width 14 height 15
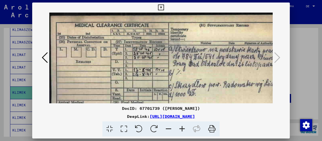
click at [184, 128] on icon at bounding box center [182, 129] width 14 height 15
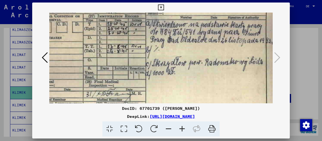
scroll to position [29, 33]
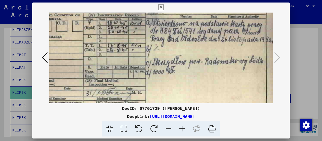
drag, startPoint x: 240, startPoint y: 85, endPoint x: 204, endPoint y: 59, distance: 45.4
click at [204, 59] on img at bounding box center [146, 66] width 258 height 166
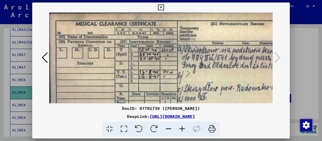
scroll to position [0, 2]
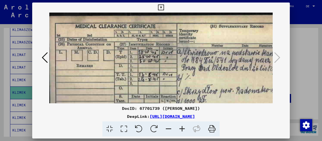
drag, startPoint x: 129, startPoint y: 61, endPoint x: 207, endPoint y: 73, distance: 78.9
click at [192, 91] on img at bounding box center [177, 96] width 258 height 166
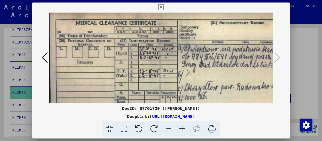
click at [164, 7] on icon at bounding box center [161, 8] width 6 height 6
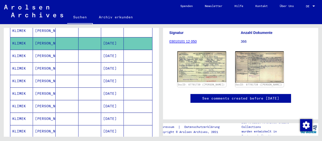
scroll to position [262, 0]
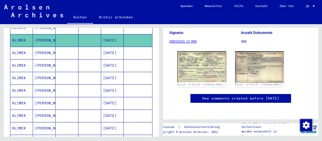
click at [110, 47] on mat-cell "[DATE]" at bounding box center [112, 53] width 23 height 12
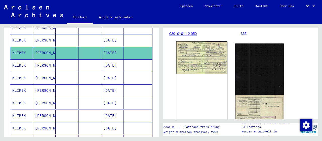
scroll to position [79, 0]
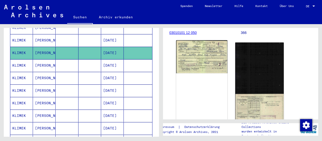
click at [202, 63] on img at bounding box center [201, 56] width 51 height 33
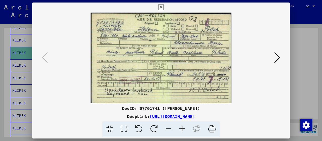
click at [183, 127] on icon at bounding box center [182, 129] width 14 height 15
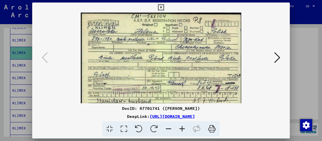
click at [183, 127] on icon at bounding box center [182, 129] width 14 height 15
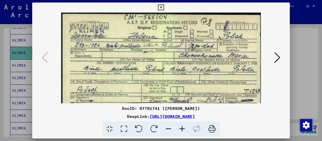
click at [183, 127] on icon at bounding box center [182, 129] width 14 height 15
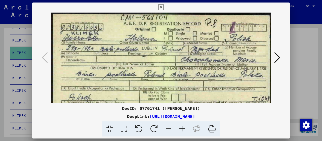
click at [183, 127] on icon at bounding box center [182, 129] width 14 height 15
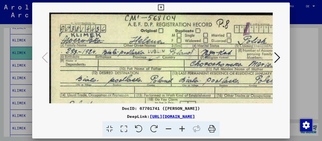
click at [183, 127] on icon at bounding box center [182, 129] width 14 height 15
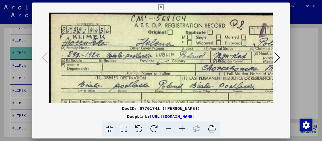
click at [164, 7] on icon at bounding box center [161, 8] width 6 height 6
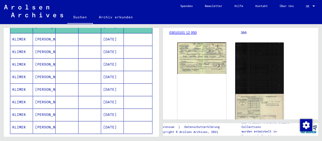
scroll to position [314, 0]
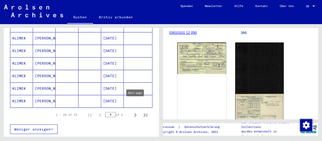
click at [135, 114] on icon "Next page" at bounding box center [135, 116] width 2 height 4
click at [113, 83] on mat-cell "[DATE]" at bounding box center [112, 89] width 23 height 12
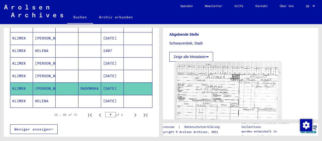
scroll to position [131, 0]
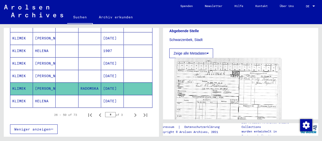
click at [232, 83] on img at bounding box center [228, 97] width 106 height 78
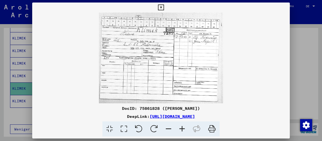
click at [183, 130] on icon at bounding box center [182, 129] width 14 height 15
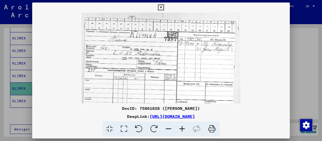
click at [183, 130] on icon at bounding box center [182, 129] width 14 height 15
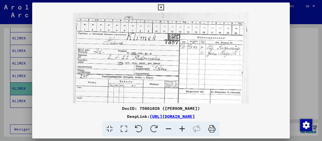
click at [183, 130] on icon at bounding box center [182, 129] width 14 height 15
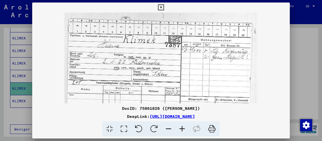
click at [183, 130] on icon at bounding box center [182, 129] width 14 height 15
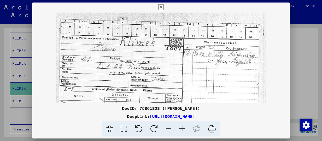
click at [183, 130] on icon at bounding box center [182, 129] width 14 height 15
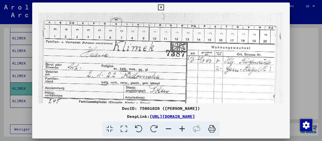
click at [183, 130] on icon at bounding box center [182, 129] width 14 height 15
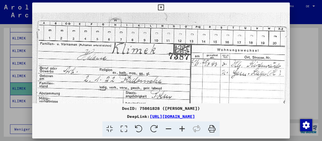
click at [183, 130] on icon at bounding box center [182, 129] width 14 height 15
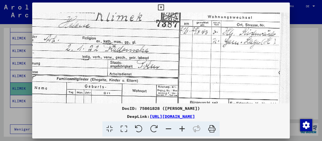
scroll to position [38, 22]
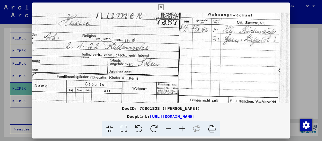
drag, startPoint x: 189, startPoint y: 84, endPoint x: 165, endPoint y: 47, distance: 43.4
click at [165, 47] on img at bounding box center [151, 77] width 280 height 204
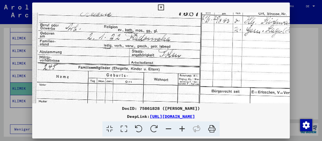
scroll to position [33, 0]
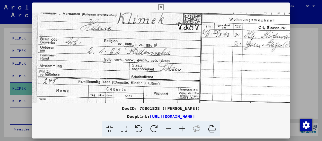
drag, startPoint x: 181, startPoint y: 81, endPoint x: 245, endPoint y: 85, distance: 64.3
click at [245, 85] on img at bounding box center [172, 82] width 280 height 204
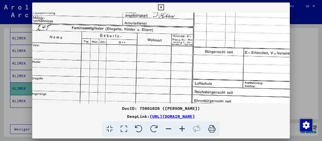
drag, startPoint x: 199, startPoint y: 93, endPoint x: 193, endPoint y: 41, distance: 52.5
click at [193, 41] on img at bounding box center [166, 28] width 280 height 204
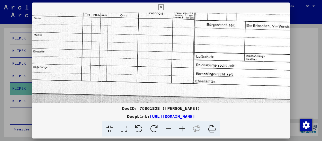
scroll to position [113, 5]
drag, startPoint x: 204, startPoint y: 62, endPoint x: 205, endPoint y: 35, distance: 26.5
click at [205, 35] on img at bounding box center [168, 1] width 280 height 204
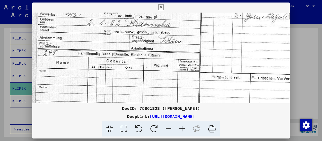
scroll to position [53, 0]
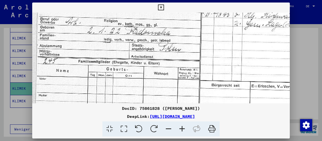
drag, startPoint x: 206, startPoint y: 35, endPoint x: 218, endPoint y: 94, distance: 60.1
click at [220, 95] on img at bounding box center [172, 62] width 280 height 204
click at [166, 129] on icon at bounding box center [169, 129] width 14 height 15
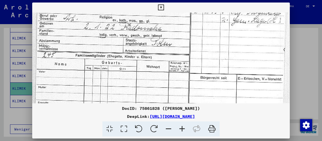
click at [166, 129] on icon at bounding box center [169, 129] width 14 height 15
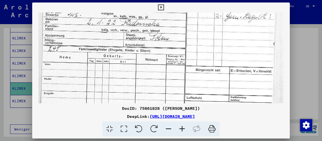
click at [166, 129] on icon at bounding box center [169, 129] width 14 height 15
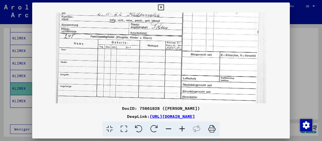
click at [164, 6] on icon at bounding box center [161, 8] width 6 height 6
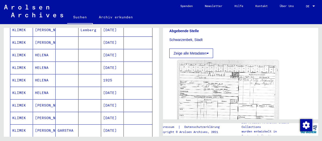
scroll to position [183, 0]
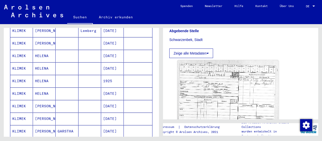
click at [119, 62] on mat-cell "[DATE]" at bounding box center [112, 68] width 23 height 12
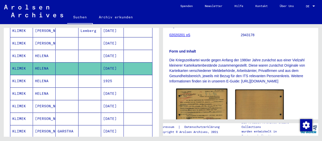
scroll to position [131, 0]
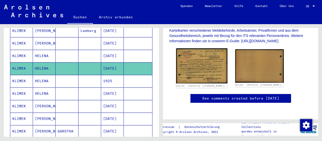
click at [201, 57] on img at bounding box center [201, 65] width 51 height 35
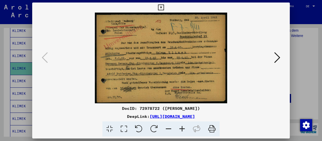
click at [183, 131] on icon at bounding box center [182, 129] width 14 height 15
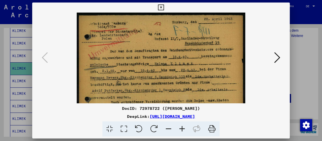
click at [183, 131] on icon at bounding box center [182, 129] width 14 height 15
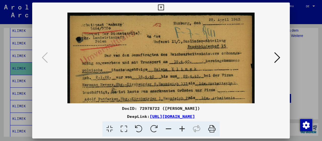
click at [183, 131] on icon at bounding box center [182, 129] width 14 height 15
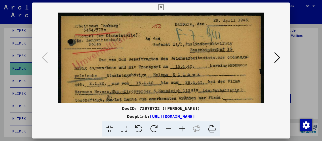
click at [183, 131] on icon at bounding box center [182, 129] width 14 height 15
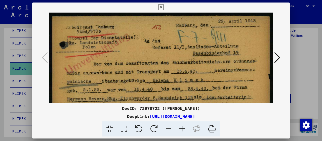
click at [183, 131] on icon at bounding box center [182, 129] width 14 height 15
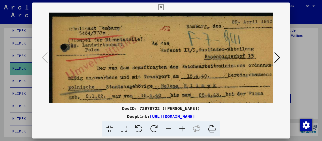
click at [183, 131] on icon at bounding box center [182, 129] width 14 height 15
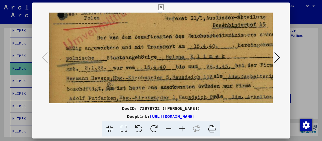
drag, startPoint x: 184, startPoint y: 67, endPoint x: 180, endPoint y: 30, distance: 37.2
click at [180, 30] on img at bounding box center [176, 67] width 260 height 179
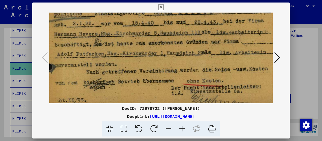
scroll to position [80, 15]
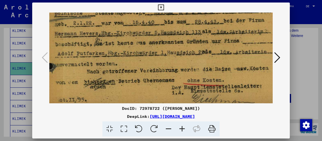
drag, startPoint x: 200, startPoint y: 81, endPoint x: 190, endPoint y: 41, distance: 41.4
click at [190, 41] on img at bounding box center [164, 22] width 260 height 179
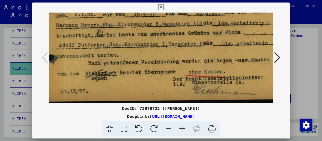
scroll to position [88, 12]
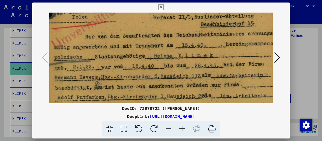
drag, startPoint x: 186, startPoint y: 68, endPoint x: 179, endPoint y: 85, distance: 18.3
click at [184, 94] on img at bounding box center [164, 66] width 260 height 179
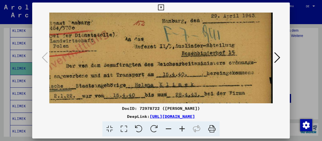
scroll to position [8, 35]
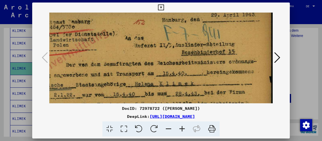
drag, startPoint x: 178, startPoint y: 47, endPoint x: 136, endPoint y: 76, distance: 50.3
click at [136, 76] on img at bounding box center [145, 94] width 260 height 179
click at [280, 58] on icon at bounding box center [277, 58] width 6 height 12
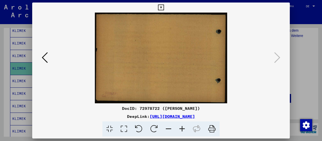
scroll to position [0, 0]
click at [164, 8] on icon at bounding box center [161, 8] width 6 height 6
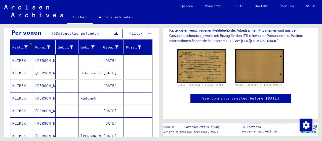
scroll to position [52, 0]
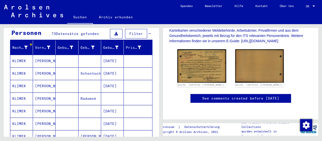
click at [112, 80] on mat-cell "[DATE]" at bounding box center [112, 86] width 23 height 12
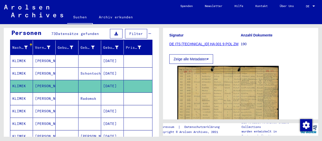
scroll to position [79, 0]
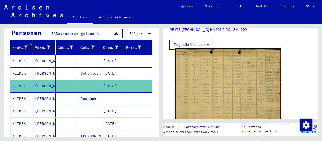
click at [217, 91] on img at bounding box center [228, 120] width 106 height 144
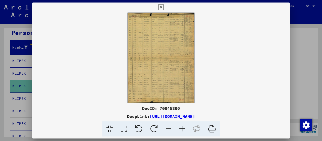
click at [185, 129] on icon at bounding box center [182, 129] width 14 height 15
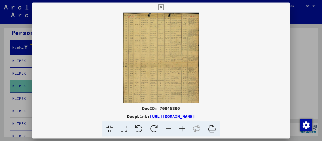
click at [185, 129] on icon at bounding box center [182, 129] width 14 height 15
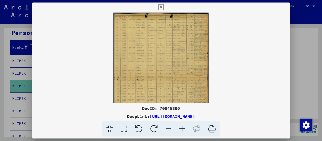
click at [185, 129] on icon at bounding box center [182, 129] width 14 height 15
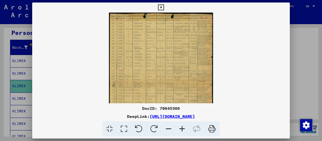
click at [185, 129] on icon at bounding box center [182, 129] width 14 height 15
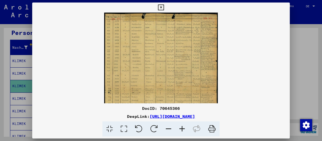
click at [185, 129] on icon at bounding box center [182, 129] width 14 height 15
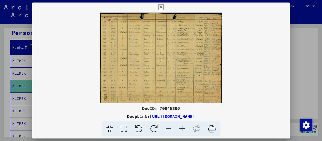
click at [185, 129] on icon at bounding box center [182, 129] width 14 height 15
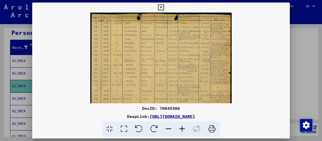
click at [185, 129] on icon at bounding box center [182, 129] width 14 height 15
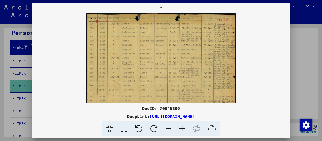
click at [185, 129] on icon at bounding box center [182, 129] width 14 height 15
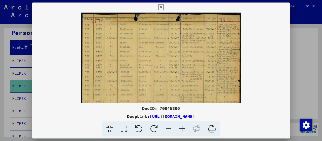
click at [185, 129] on icon at bounding box center [182, 129] width 14 height 15
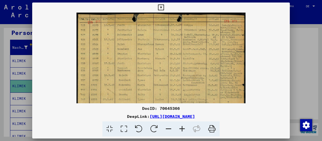
click at [185, 129] on icon at bounding box center [182, 129] width 14 height 15
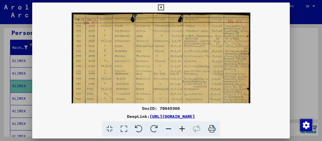
click at [185, 129] on icon at bounding box center [182, 129] width 14 height 15
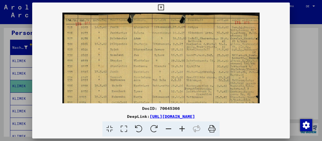
click at [185, 129] on icon at bounding box center [182, 129] width 14 height 15
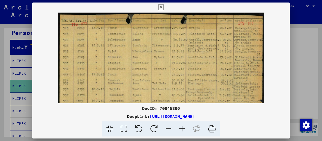
click at [185, 129] on icon at bounding box center [182, 129] width 14 height 15
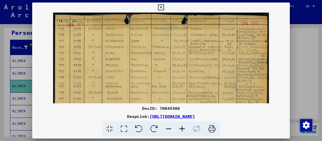
click at [185, 129] on icon at bounding box center [182, 129] width 14 height 15
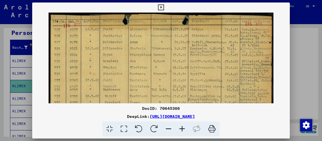
click at [185, 129] on icon at bounding box center [182, 129] width 14 height 15
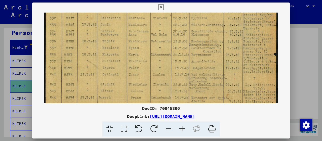
drag, startPoint x: 160, startPoint y: 73, endPoint x: 164, endPoint y: 10, distance: 62.6
click at [164, 13] on img at bounding box center [161, 112] width 234 height 317
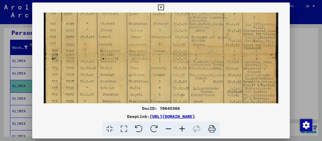
drag, startPoint x: 168, startPoint y: 71, endPoint x: 167, endPoint y: 12, distance: 59.2
click at [167, 13] on img at bounding box center [161, 52] width 234 height 317
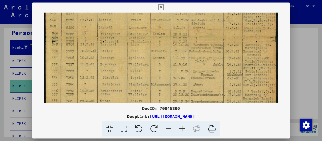
drag, startPoint x: 205, startPoint y: 79, endPoint x: 204, endPoint y: 56, distance: 23.7
click at [204, 56] on img at bounding box center [161, 34] width 234 height 317
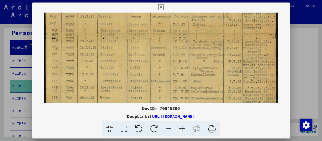
scroll to position [127, 0]
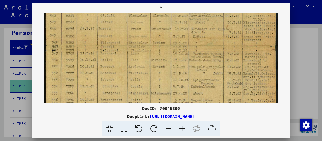
drag, startPoint x: 197, startPoint y: 61, endPoint x: 201, endPoint y: 81, distance: 20.5
click at [201, 81] on img at bounding box center [161, 43] width 234 height 317
click at [164, 9] on icon at bounding box center [161, 8] width 6 height 6
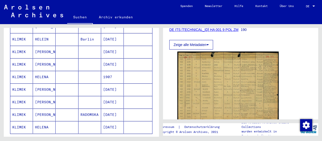
scroll to position [340, 0]
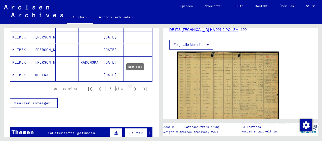
click at [135, 86] on icon "Next page" at bounding box center [135, 89] width 7 height 7
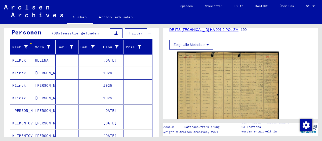
scroll to position [52, 0]
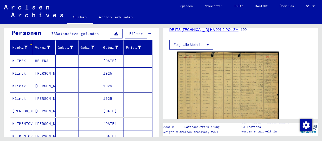
click at [115, 55] on mat-cell "[DATE]" at bounding box center [112, 61] width 23 height 12
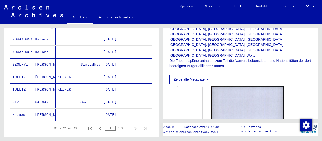
scroll to position [288, 0]
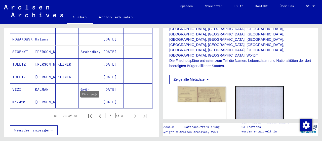
click at [90, 113] on icon "First page" at bounding box center [90, 116] width 7 height 7
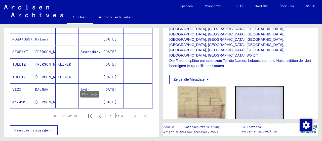
type input "*"
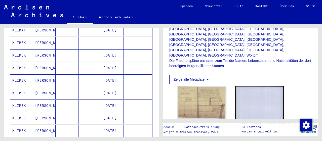
scroll to position [236, 0]
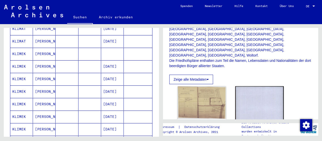
click at [117, 60] on mat-cell "[DATE]" at bounding box center [112, 66] width 23 height 12
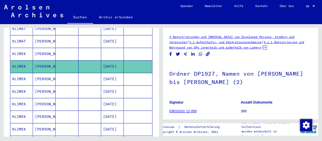
scroll to position [78, 0]
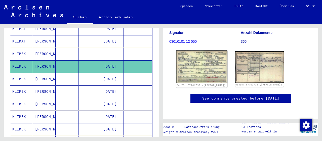
click at [197, 51] on img at bounding box center [201, 67] width 51 height 32
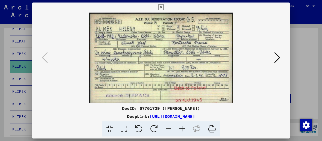
click at [183, 128] on icon at bounding box center [182, 129] width 14 height 15
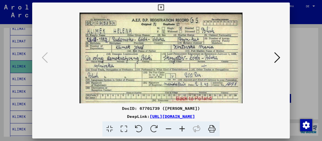
click at [183, 128] on icon at bounding box center [182, 129] width 14 height 15
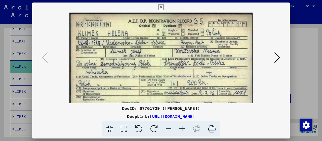
click at [183, 128] on icon at bounding box center [182, 129] width 14 height 15
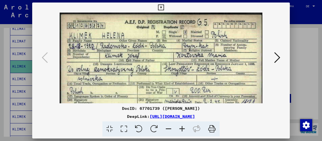
click at [183, 128] on icon at bounding box center [182, 129] width 14 height 15
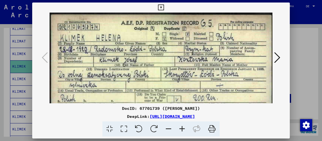
click at [183, 128] on icon at bounding box center [182, 129] width 14 height 15
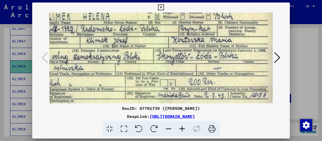
scroll to position [38, 17]
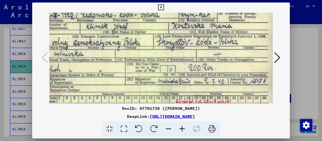
drag, startPoint x: 203, startPoint y: 61, endPoint x: 186, endPoint y: 24, distance: 40.5
click at [186, 24] on img at bounding box center [153, 52] width 243 height 154
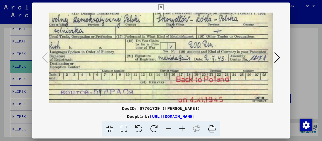
scroll to position [63, 15]
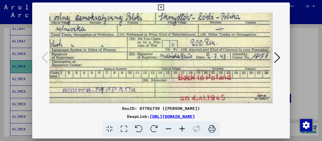
drag, startPoint x: 173, startPoint y: 66, endPoint x: 174, endPoint y: 20, distance: 46.3
click at [174, 20] on img at bounding box center [155, 27] width 243 height 154
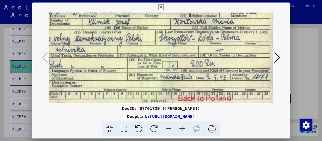
scroll to position [35, 12]
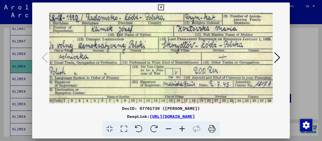
drag, startPoint x: 197, startPoint y: 62, endPoint x: 166, endPoint y: 89, distance: 41.3
click at [166, 89] on img at bounding box center [158, 55] width 243 height 154
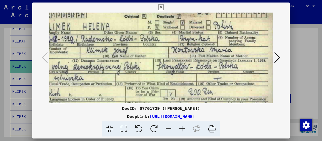
scroll to position [14, 17]
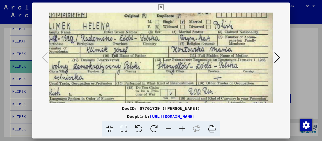
drag, startPoint x: 133, startPoint y: 57, endPoint x: 146, endPoint y: 73, distance: 20.4
click at [146, 73] on img at bounding box center [153, 75] width 243 height 154
click at [278, 57] on icon at bounding box center [277, 58] width 6 height 12
